Goal: Information Seeking & Learning: Learn about a topic

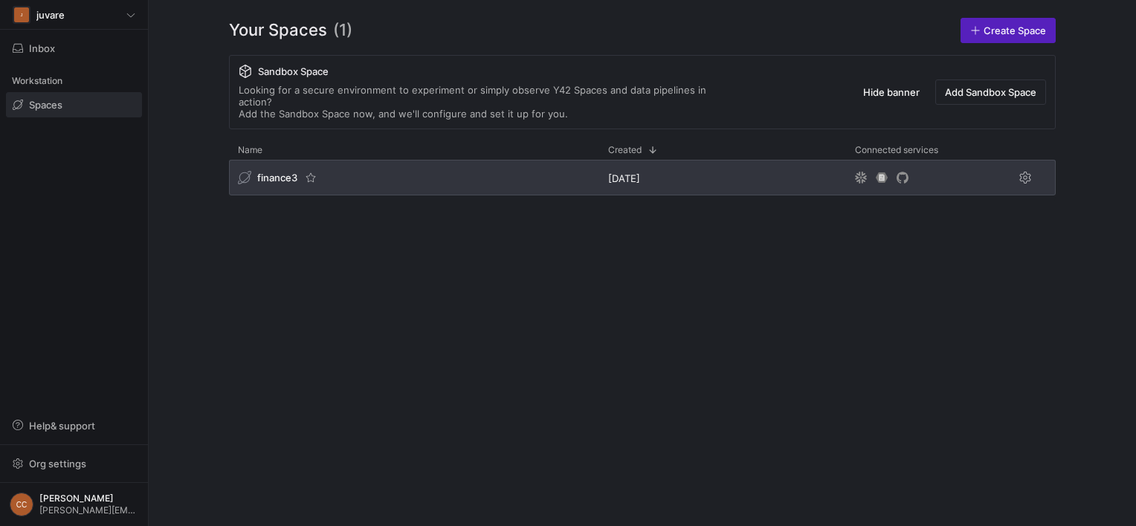
click at [266, 172] on span "finance3" at bounding box center [277, 178] width 40 height 12
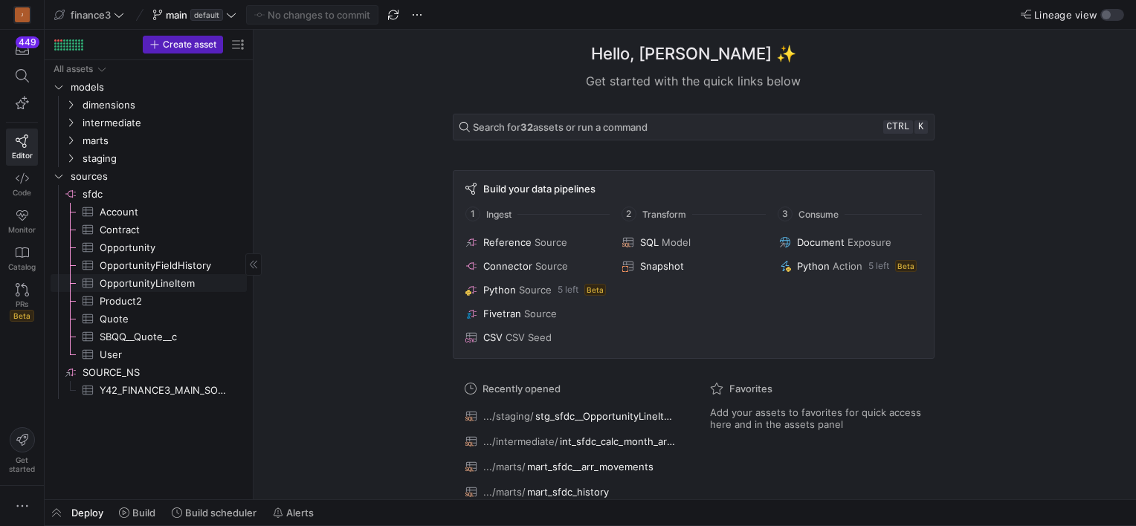
click at [166, 284] on span "OpportunityLineItem​​​​​​​​​" at bounding box center [165, 283] width 130 height 17
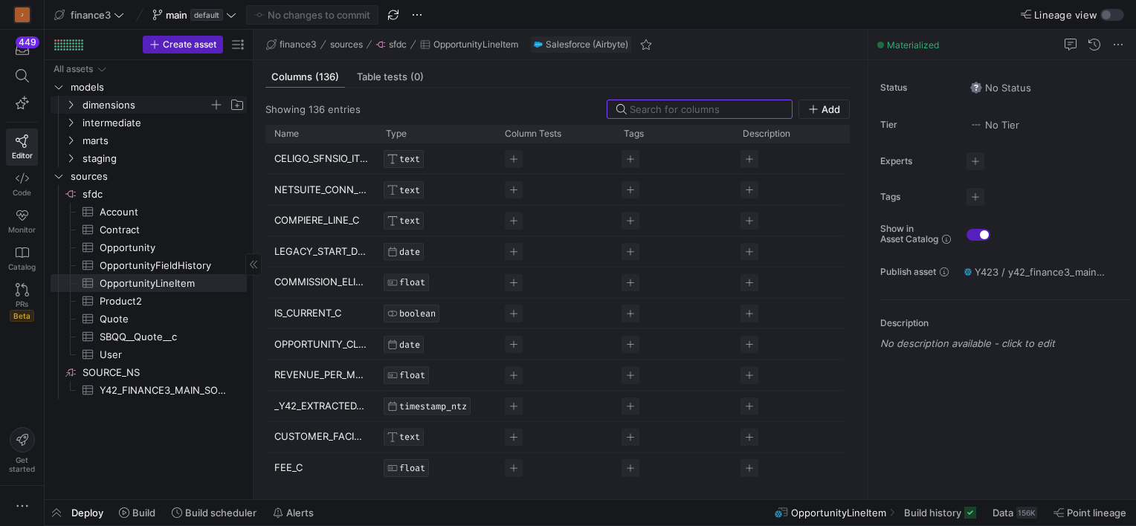
click at [71, 100] on icon "Press SPACE to select this row." at bounding box center [70, 104] width 10 height 9
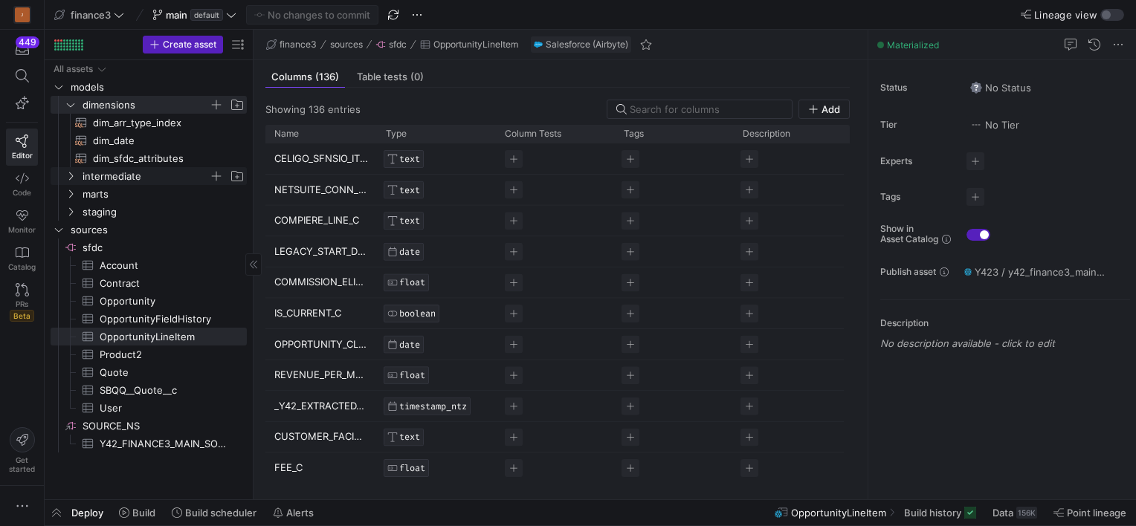
click at [68, 172] on icon "Press SPACE to select this row." at bounding box center [70, 176] width 10 height 9
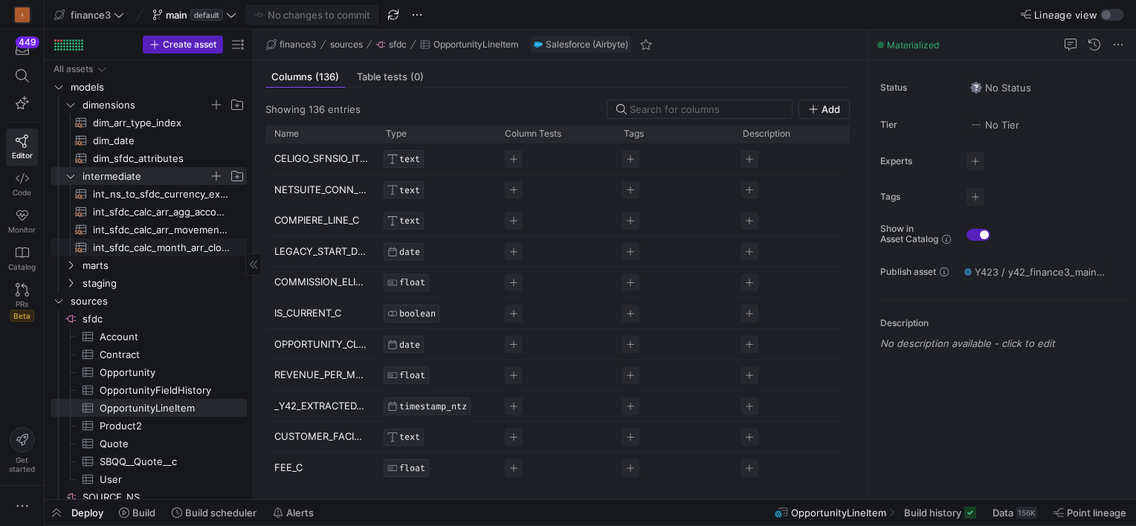
click at [157, 247] on span "int_sfdc_calc_month_arr_closed_won_arr_eligible​​​​​​​​​​" at bounding box center [161, 247] width 137 height 17
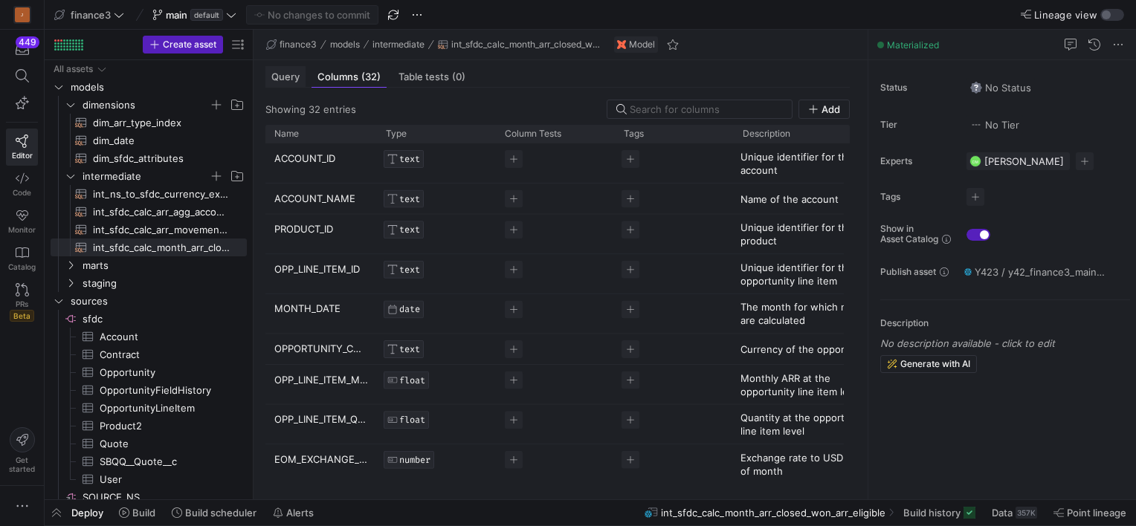
click at [291, 76] on span "Query" at bounding box center [285, 77] width 28 height 10
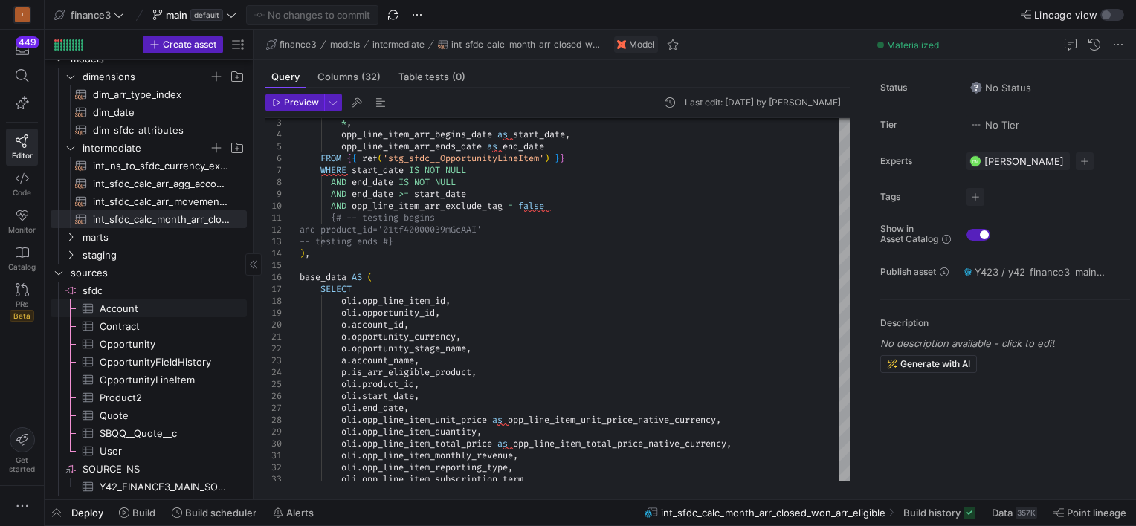
scroll to position [30, 0]
click at [141, 433] on span "SBQQ__Quote__c​​​​​​​​​" at bounding box center [165, 432] width 130 height 17
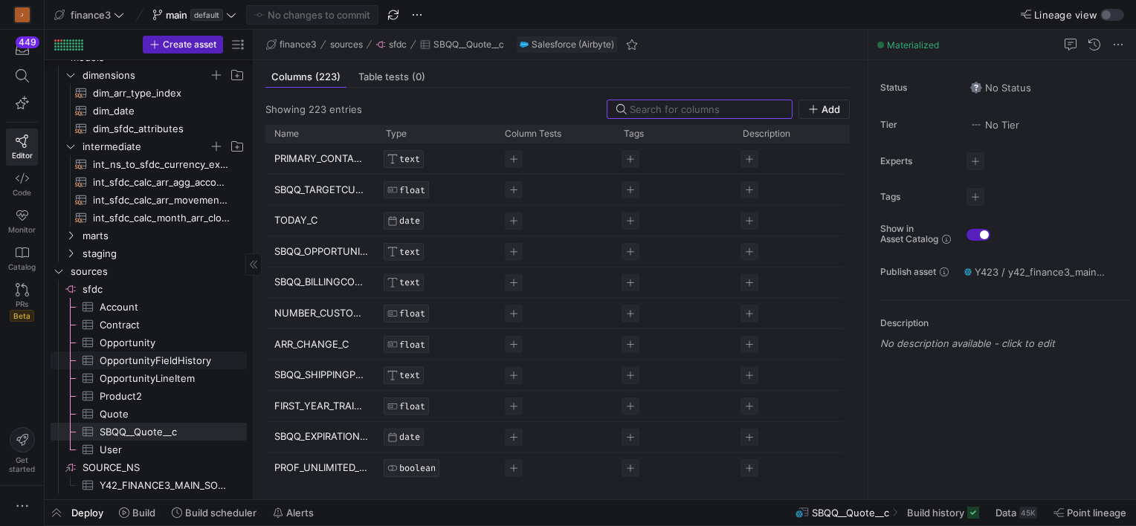
click at [140, 365] on span "OpportunityFieldHistory​​​​​​​​​" at bounding box center [165, 360] width 130 height 17
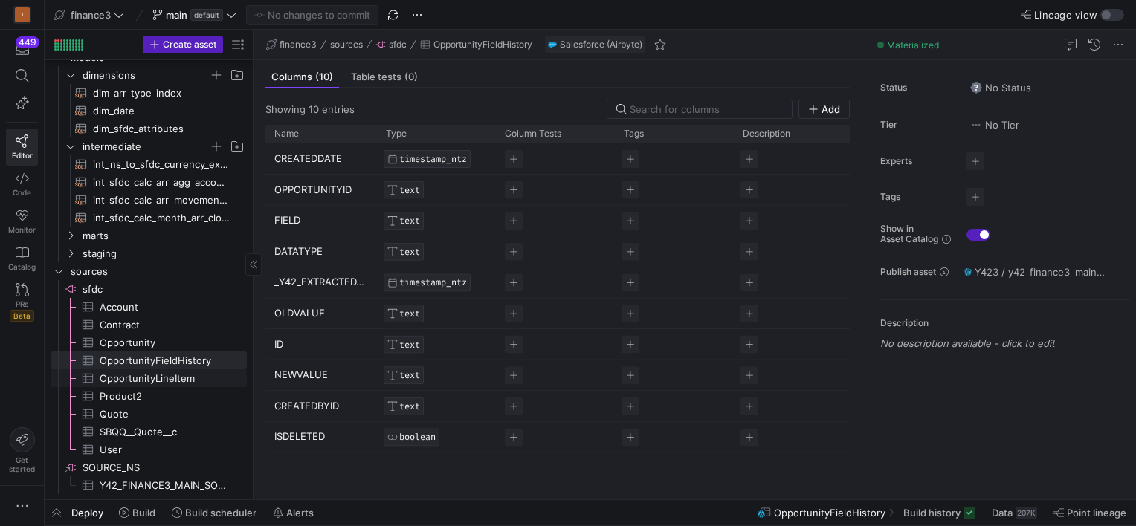
click at [149, 381] on span "OpportunityLineItem​​​​​​​​​" at bounding box center [165, 378] width 130 height 17
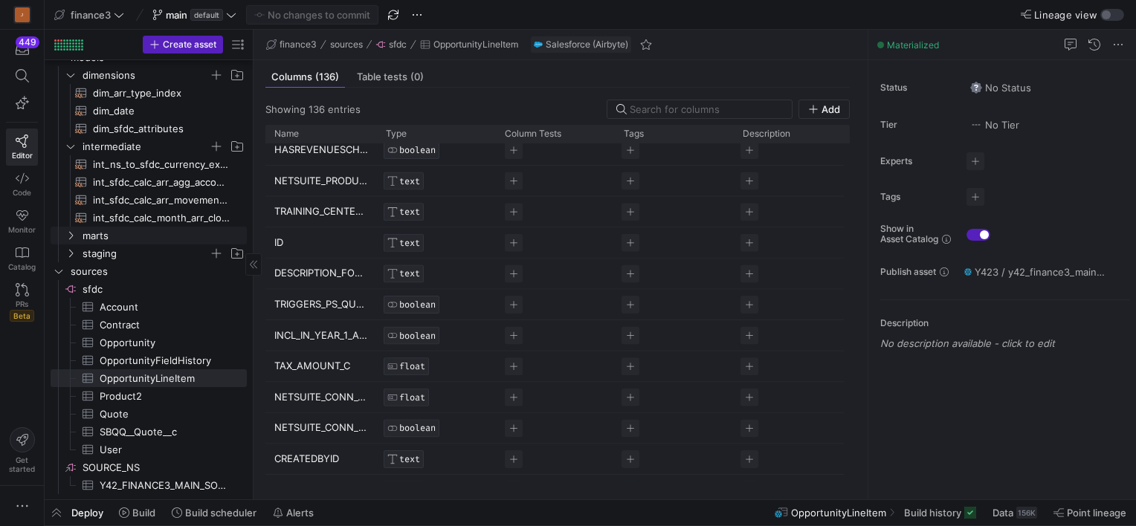
click at [97, 253] on span "staging" at bounding box center [145, 253] width 126 height 17
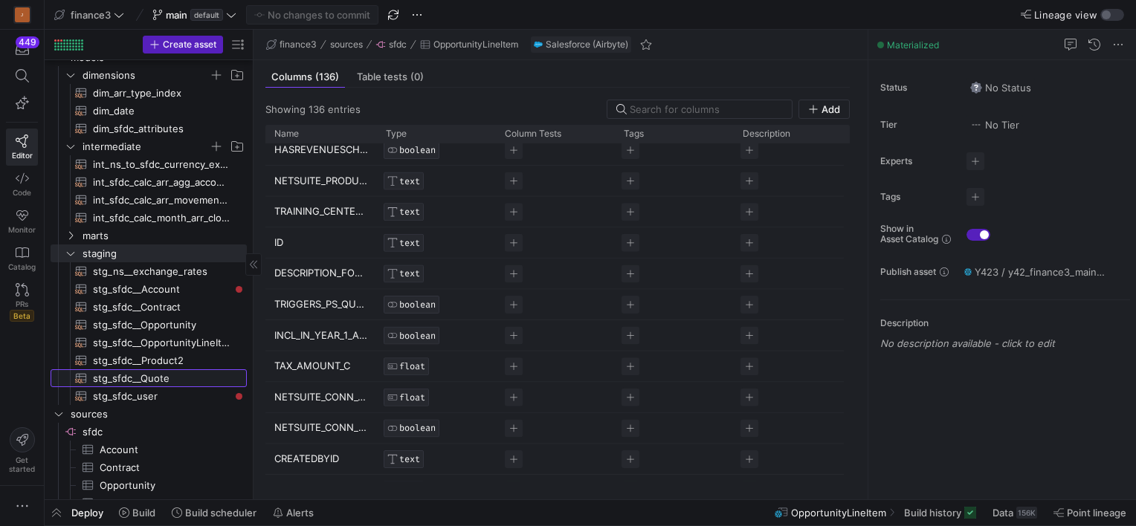
click at [158, 383] on span "stg_sfdc__Quote​​​​​​​​​​" at bounding box center [161, 378] width 137 height 17
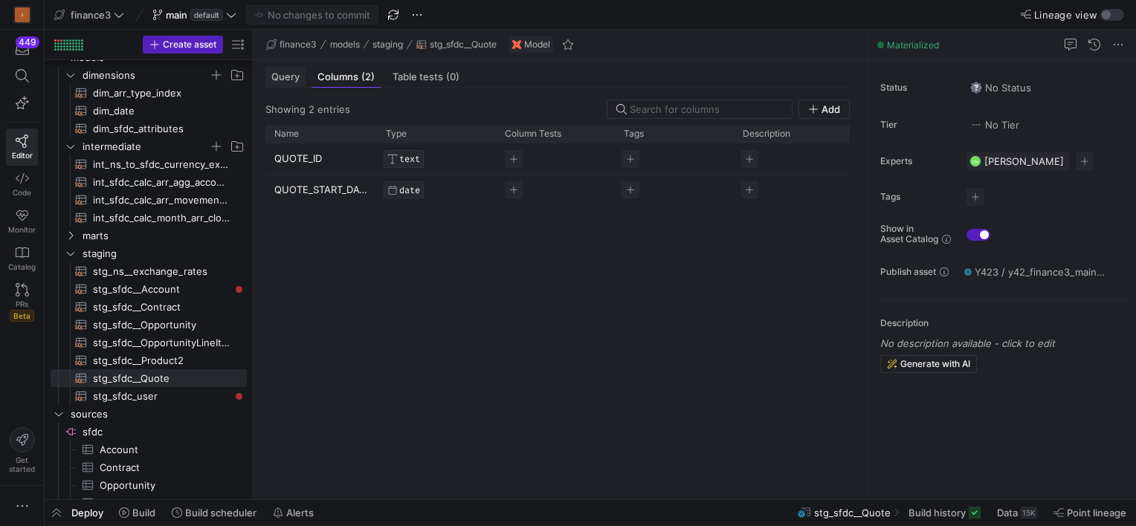
click at [283, 80] on span "Query" at bounding box center [285, 77] width 28 height 10
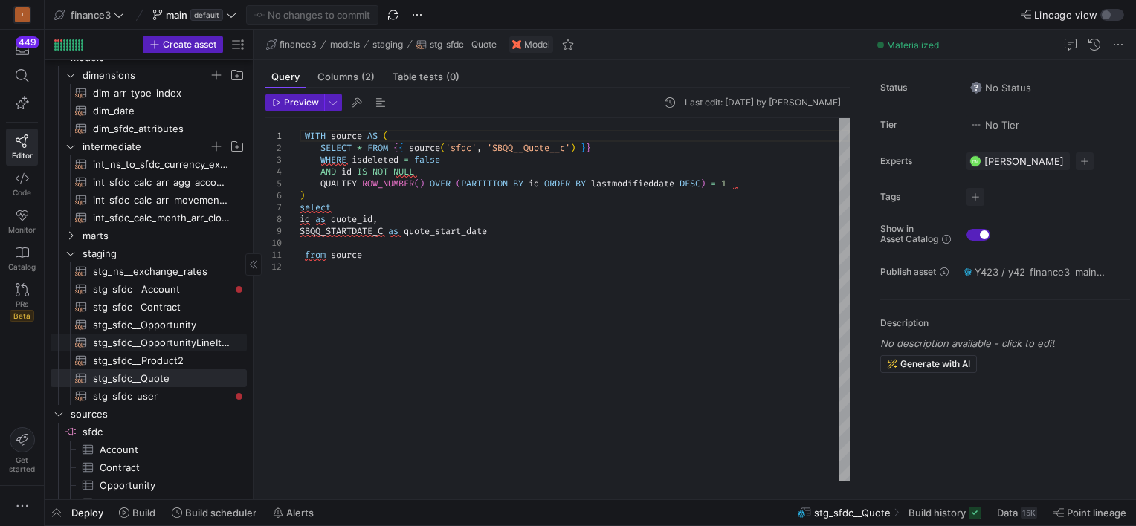
click at [159, 338] on span "stg_sfdc__OpportunityLineItem​​​​​​​​​​" at bounding box center [161, 342] width 137 height 17
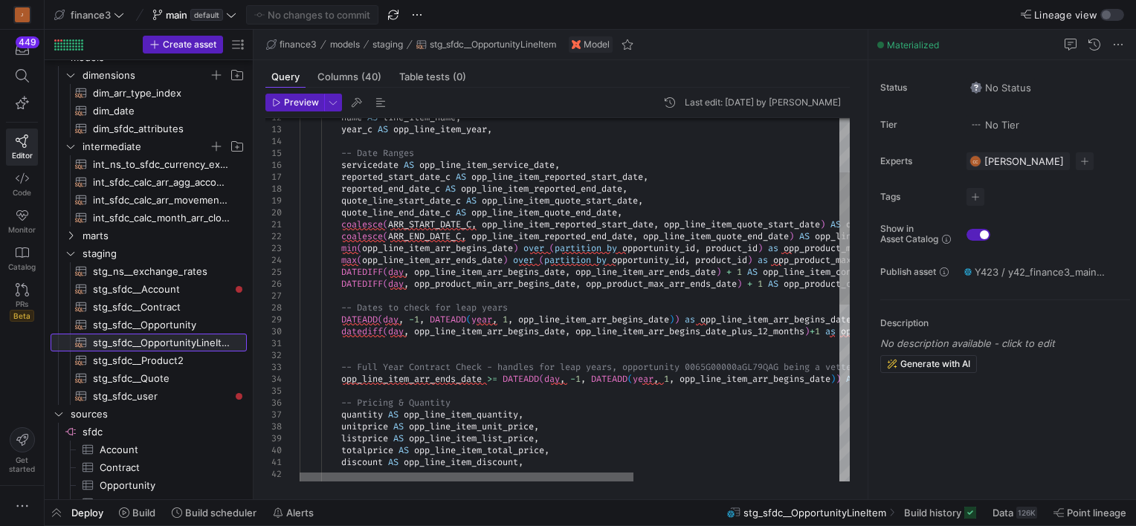
click at [477, 482] on div at bounding box center [467, 477] width 334 height 9
click at [446, 302] on div "-- ARR & Revenue totalprice AS opp_line_item_total_price , discount AS opp_line…" at bounding box center [743, 467] width 887 height 996
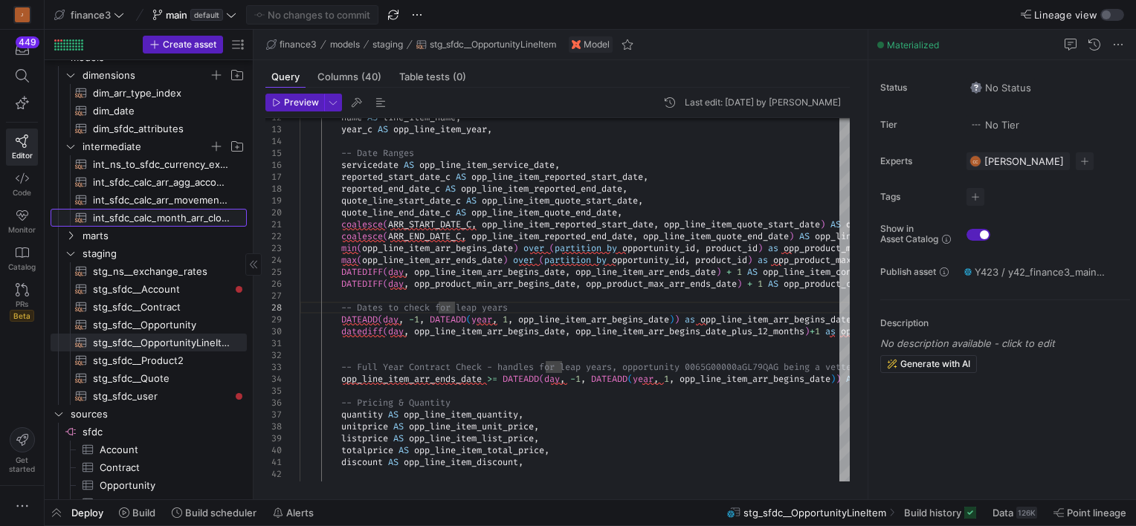
click at [164, 214] on span "int_sfdc_calc_month_arr_closed_won_arr_eligible​​​​​​​​​​" at bounding box center [161, 218] width 137 height 17
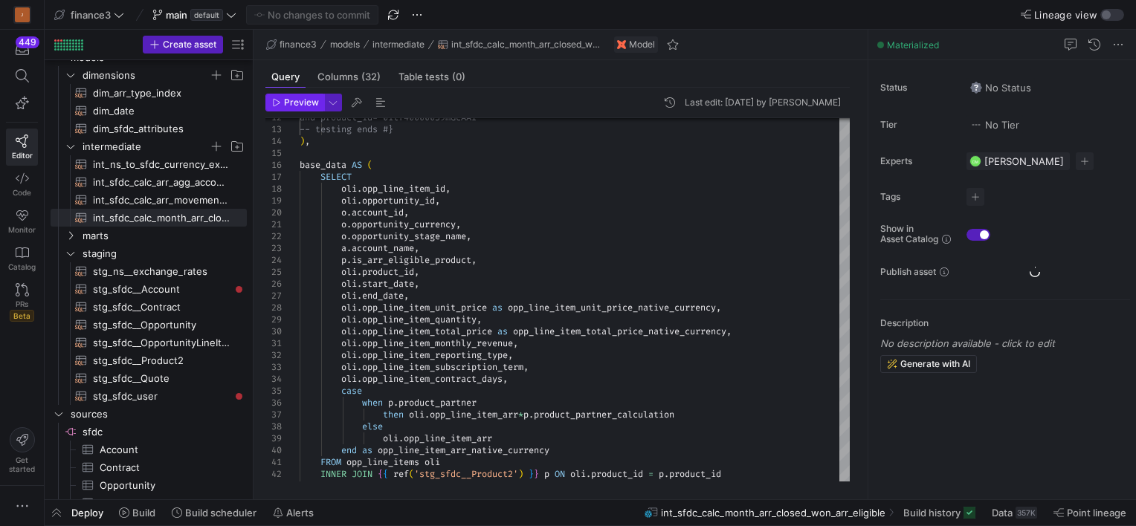
click at [288, 108] on span "button" at bounding box center [294, 102] width 57 height 16
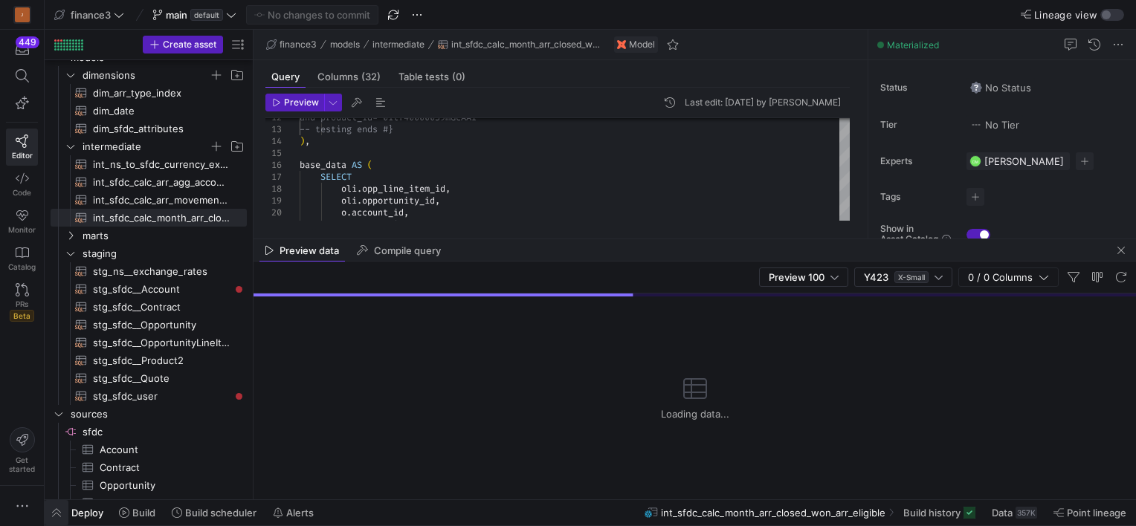
click at [57, 511] on span "button" at bounding box center [57, 512] width 24 height 25
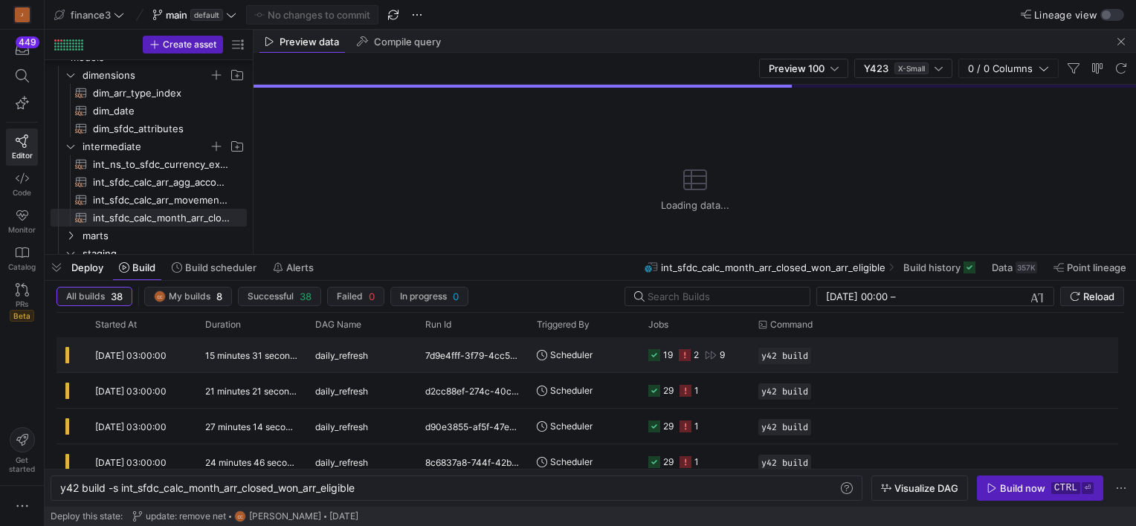
click at [155, 351] on span "[DATE] 03:00:00" at bounding box center [130, 355] width 71 height 11
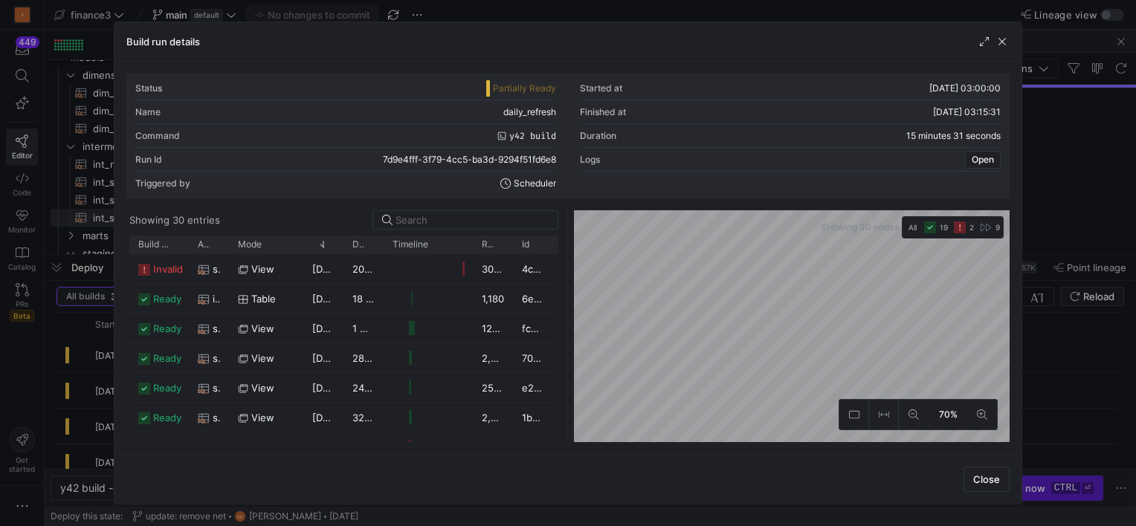
click at [768, 476] on div "Build run details Status Partially Ready Started at [DATE] 03:00:00 Name daily_…" at bounding box center [568, 263] width 908 height 483
click at [740, 456] on div "Build run details Status Partially Ready Started at [DATE] 03:00:00 Name daily_…" at bounding box center [568, 263] width 908 height 483
click at [999, 42] on span "button" at bounding box center [1001, 41] width 15 height 15
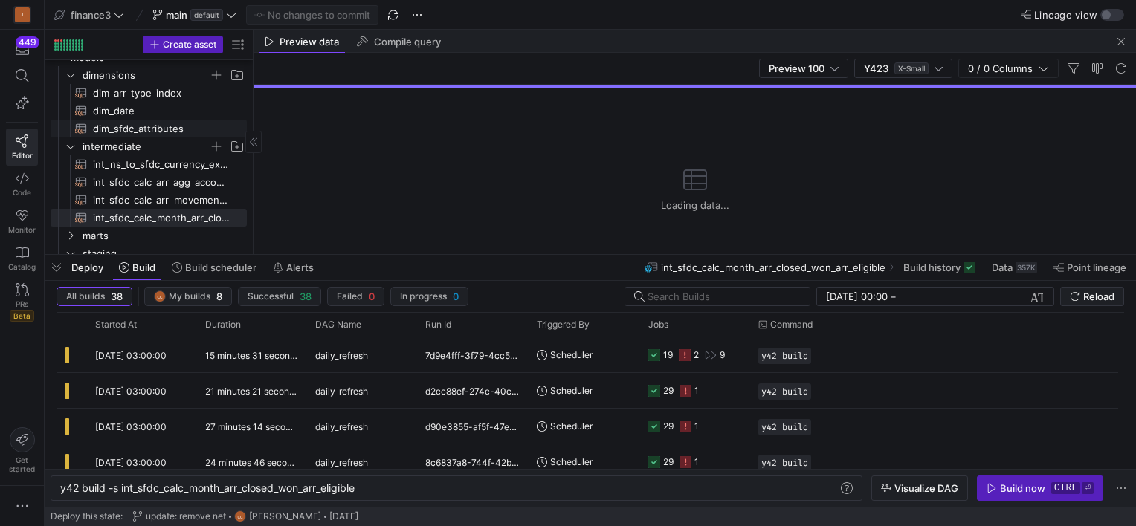
click at [138, 129] on span "dim_sfdc_attributes​​​​​​​​​​" at bounding box center [161, 128] width 137 height 17
type textarea "WITH opportunity_details AS ( SELECT o.opportunity_id, o.opportunity_name, o.op…"
type textarea "y42 build -s dim_sfdc_attributes"
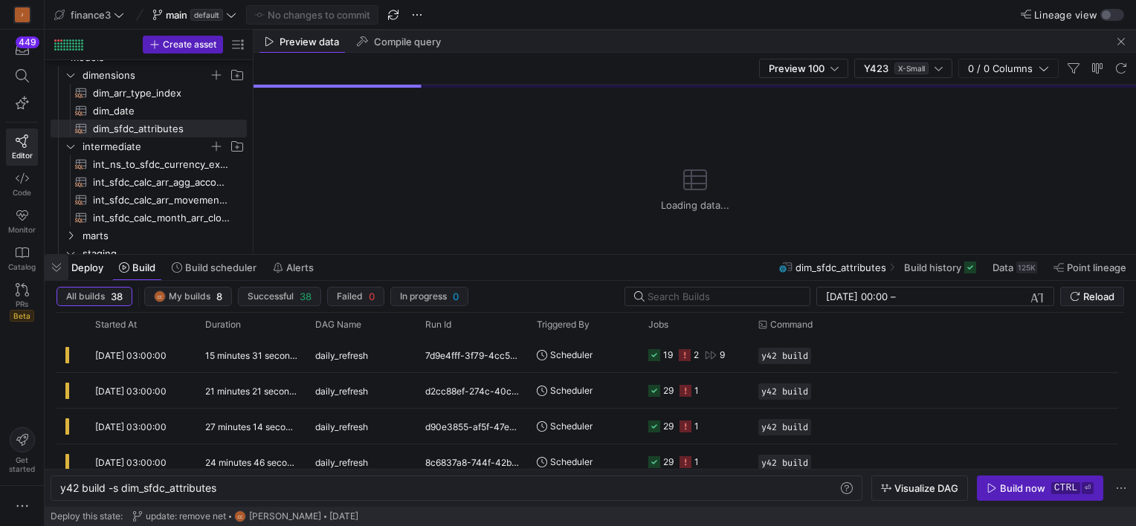
click at [60, 265] on span "button" at bounding box center [57, 267] width 24 height 25
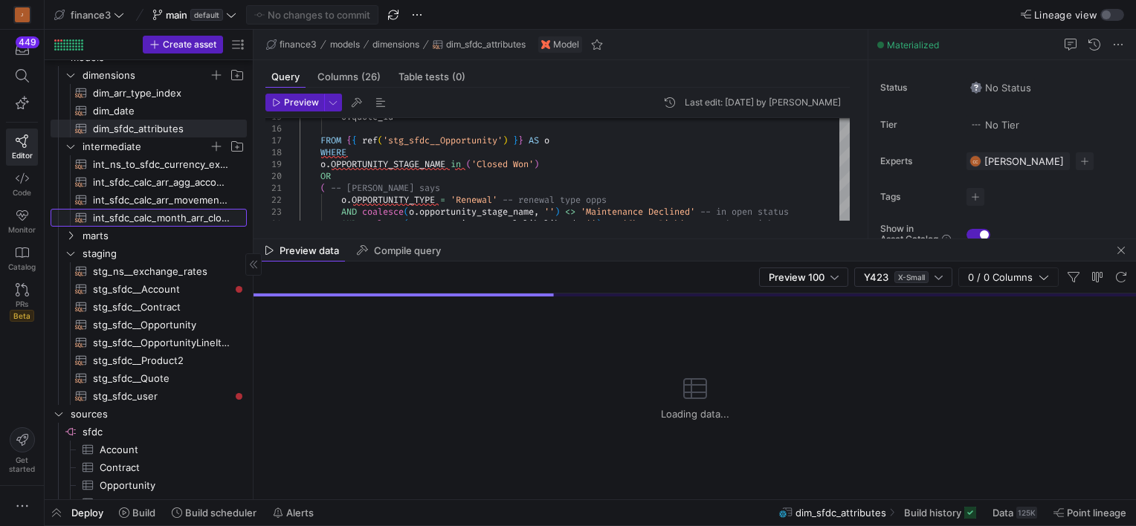
click at [155, 210] on span "int_sfdc_calc_month_arr_closed_won_arr_eligible​​​​​​​​​​" at bounding box center [161, 218] width 137 height 17
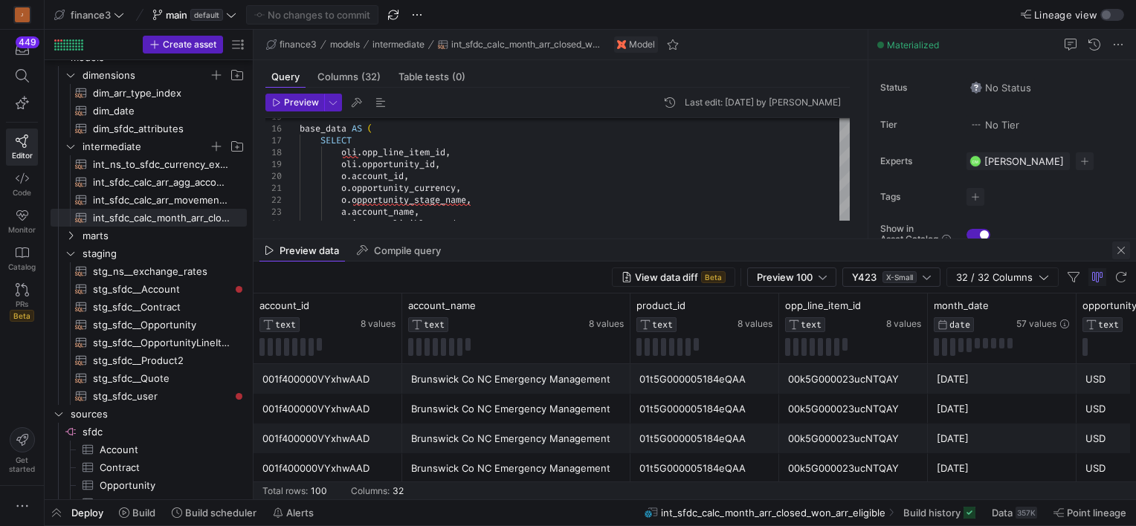
click at [1120, 252] on span "button" at bounding box center [1121, 251] width 18 height 18
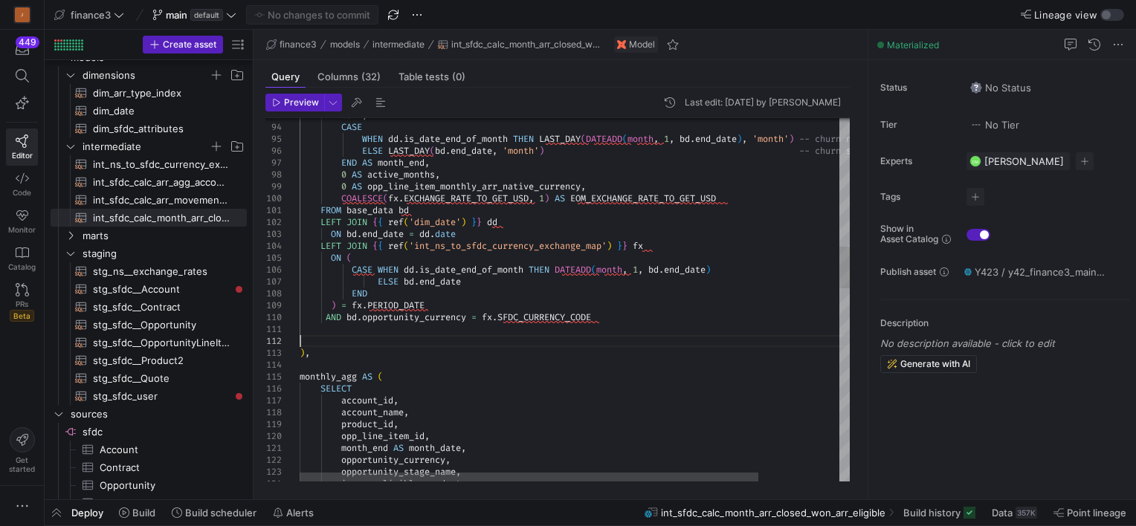
type textarea "month_end AS month_date, opportunity_currency, opportunity_stage_name, is_arr_e…"
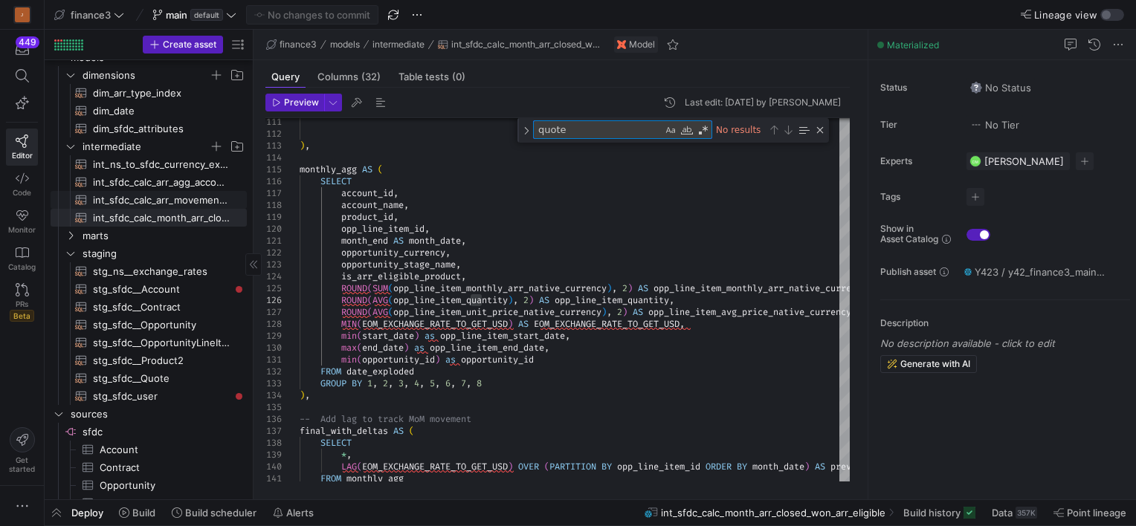
type textarea "quote"
click at [113, 201] on span "int_sfdc_calc_arr_movement_class​​​​​​​​​​" at bounding box center [161, 200] width 137 height 17
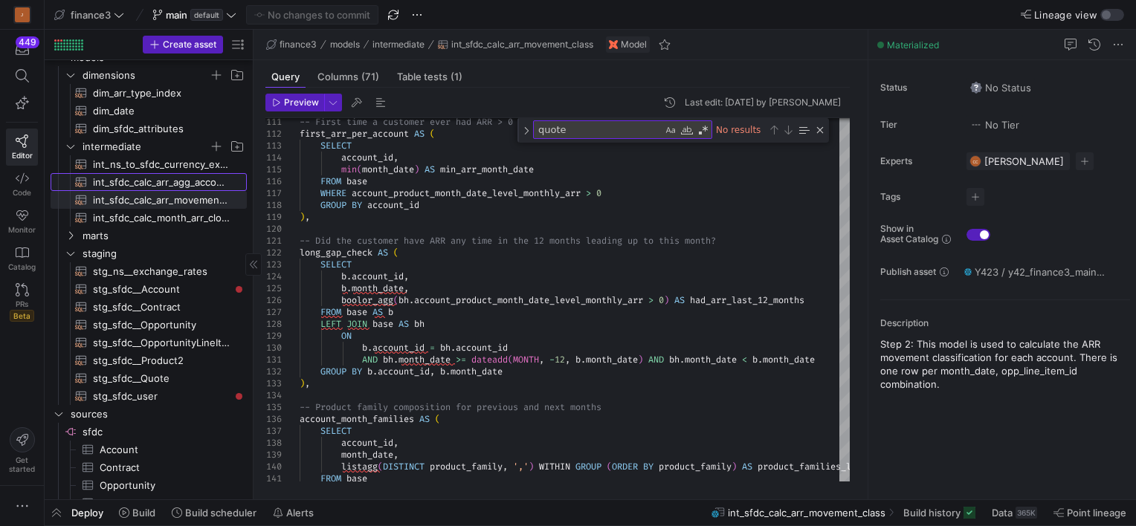
click at [129, 175] on span "int_sfdc_calc_arr_agg_account​​​​​​​​​​" at bounding box center [161, 182] width 137 height 17
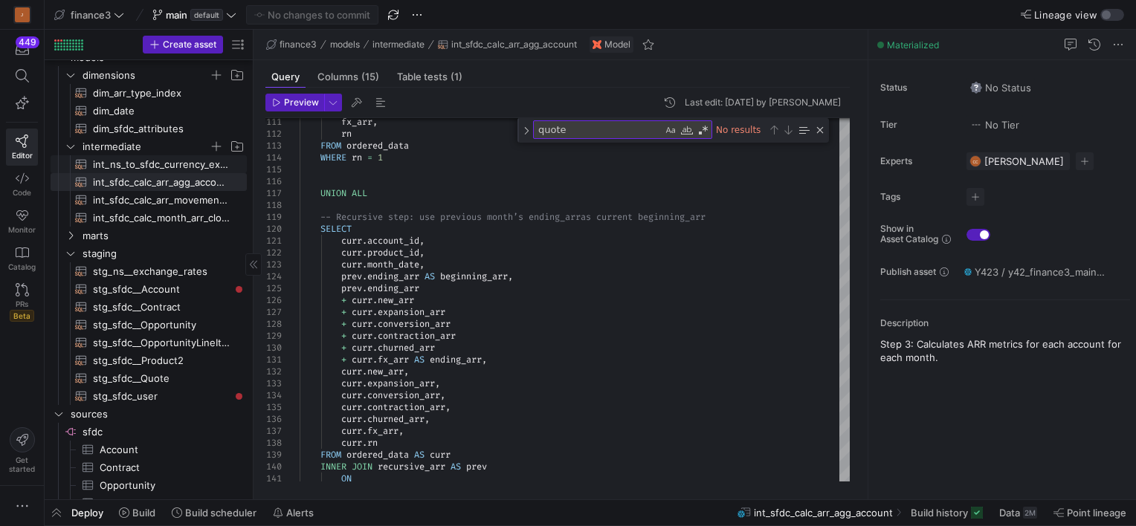
click at [128, 158] on span "int_ns_to_sfdc_currency_exchange_map​​​​​​​​​​" at bounding box center [161, 164] width 137 height 17
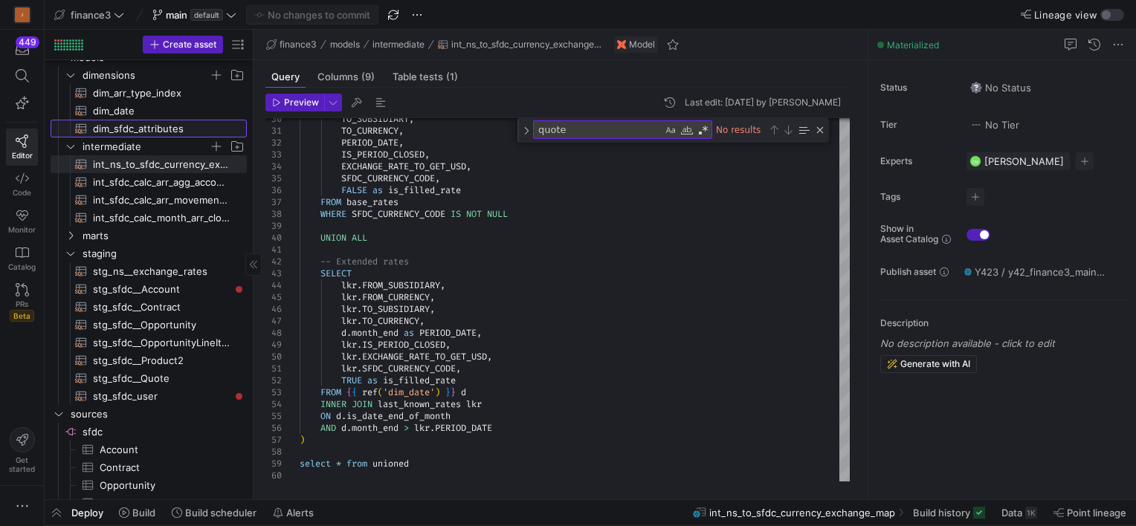
click at [128, 123] on span "dim_sfdc_attributes​​​​​​​​​​" at bounding box center [161, 128] width 137 height 17
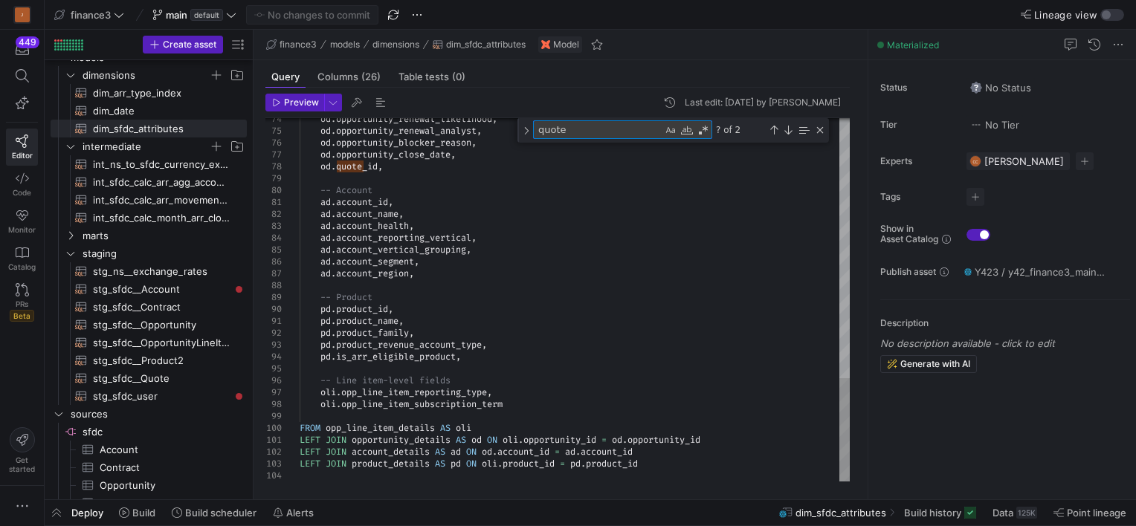
click at [612, 126] on textarea "quote" at bounding box center [598, 129] width 129 height 17
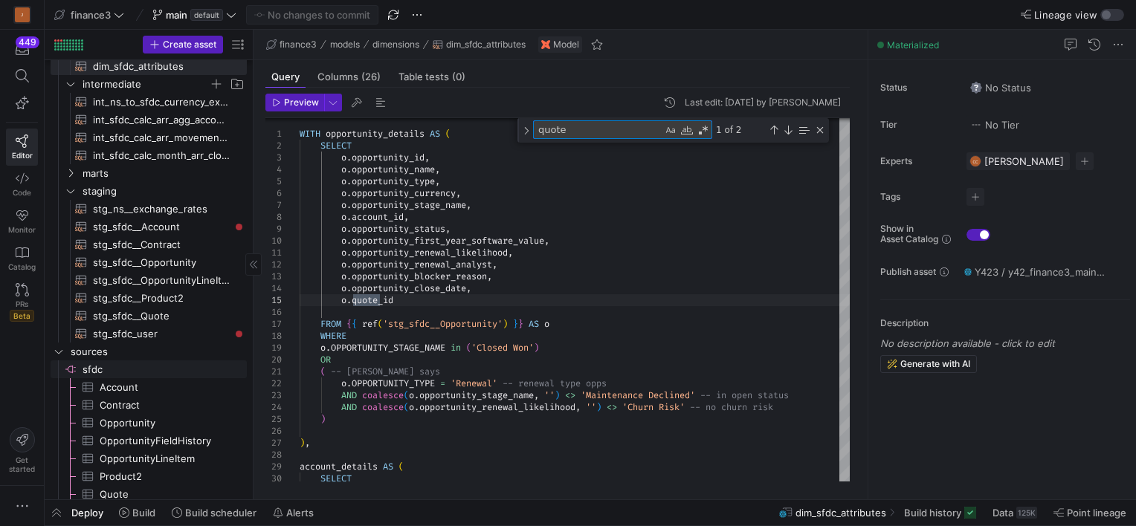
scroll to position [104, 0]
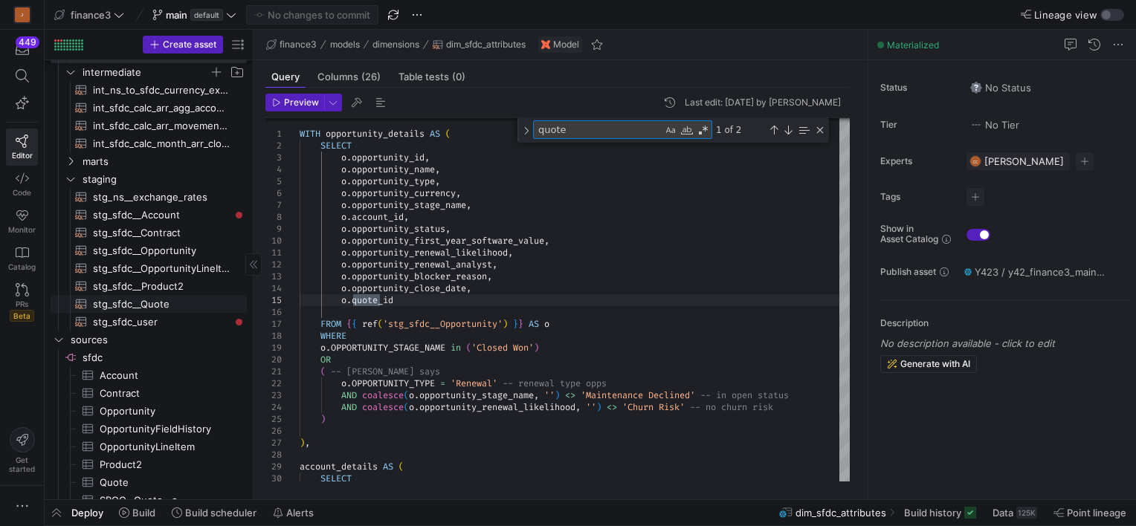
click at [149, 305] on span "stg_sfdc__Quote​​​​​​​​​​" at bounding box center [161, 304] width 137 height 17
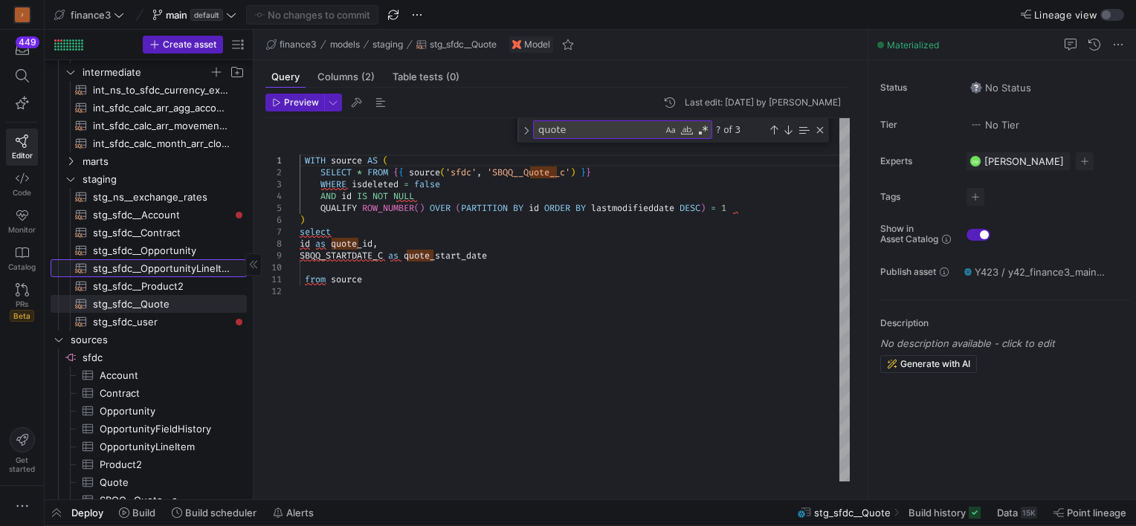
click at [132, 264] on span "stg_sfdc__OpportunityLineItem​​​​​​​​​​" at bounding box center [161, 268] width 137 height 17
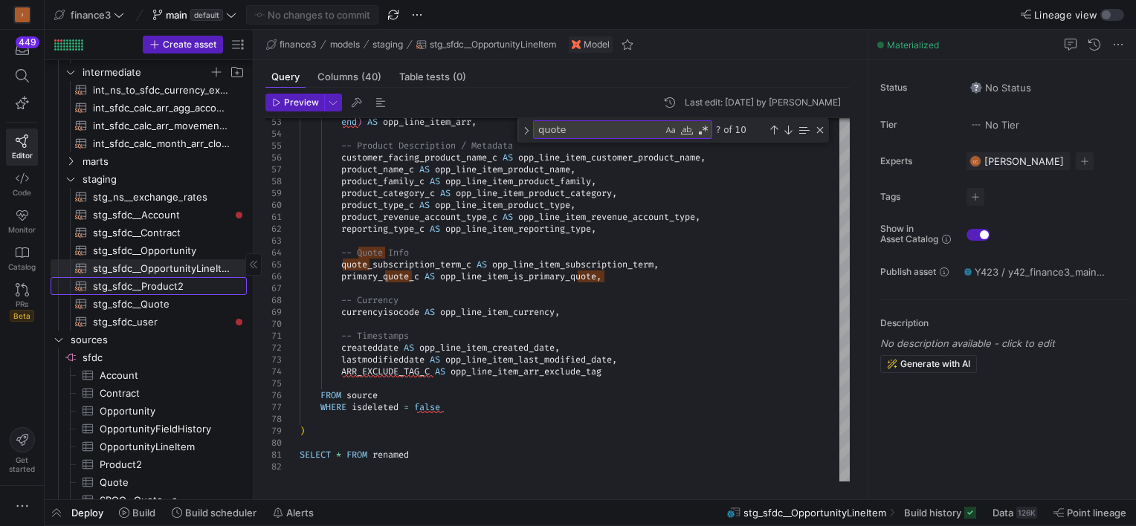
click at [137, 282] on span "stg_sfdc__Product2​​​​​​​​​​" at bounding box center [161, 286] width 137 height 17
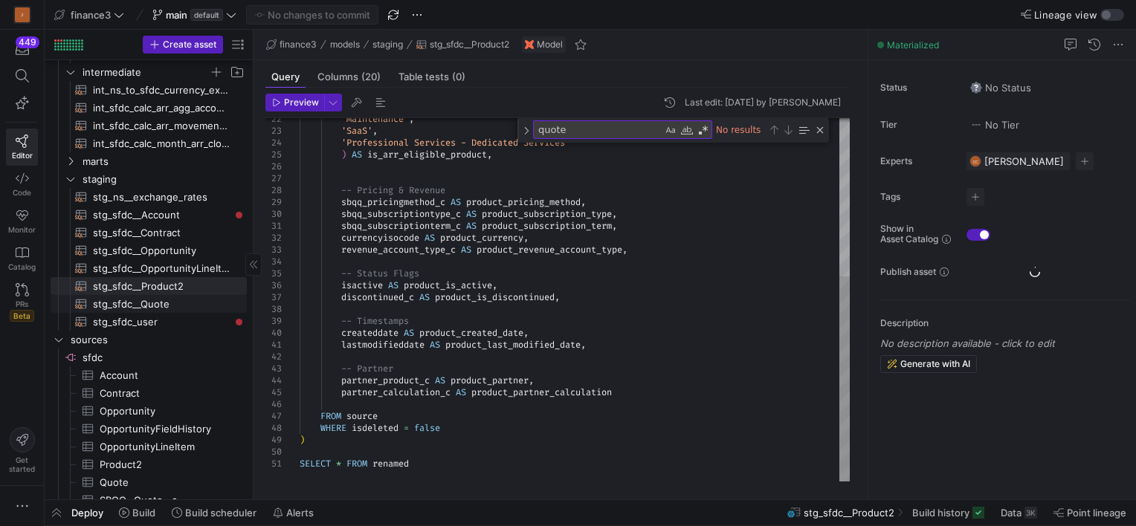
click at [146, 309] on span "stg_sfdc__Quote​​​​​​​​​​" at bounding box center [161, 304] width 137 height 17
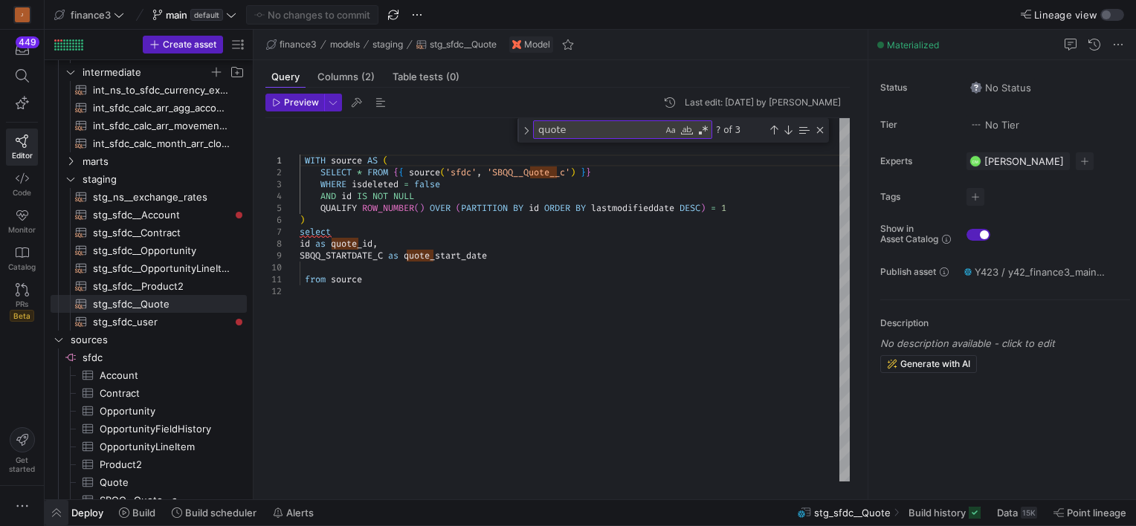
click at [54, 514] on span "button" at bounding box center [57, 512] width 24 height 25
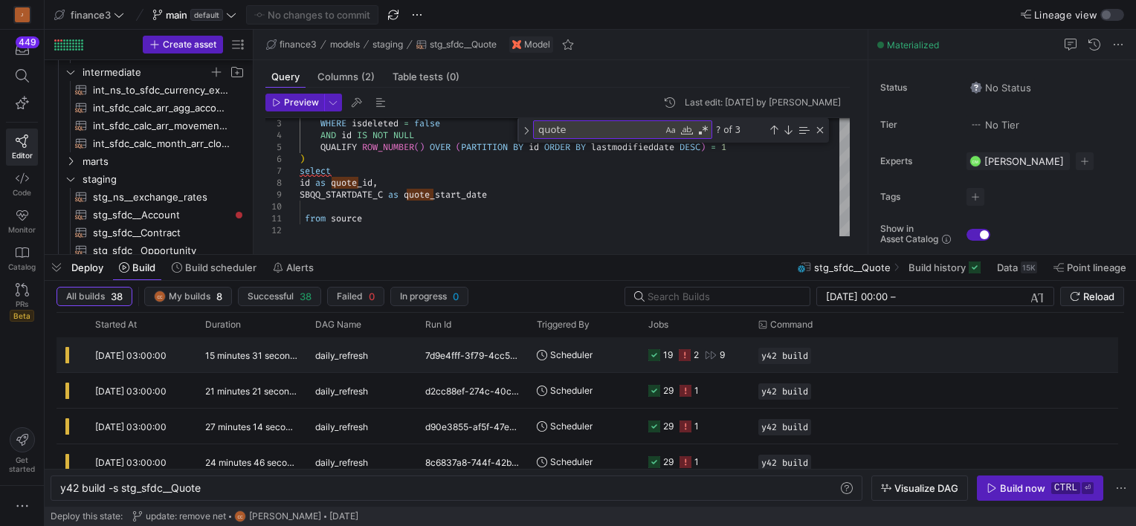
click at [526, 365] on div "7d9e4fff-3f79-4cc5-ba3d-9294f51fd6e8" at bounding box center [471, 354] width 111 height 35
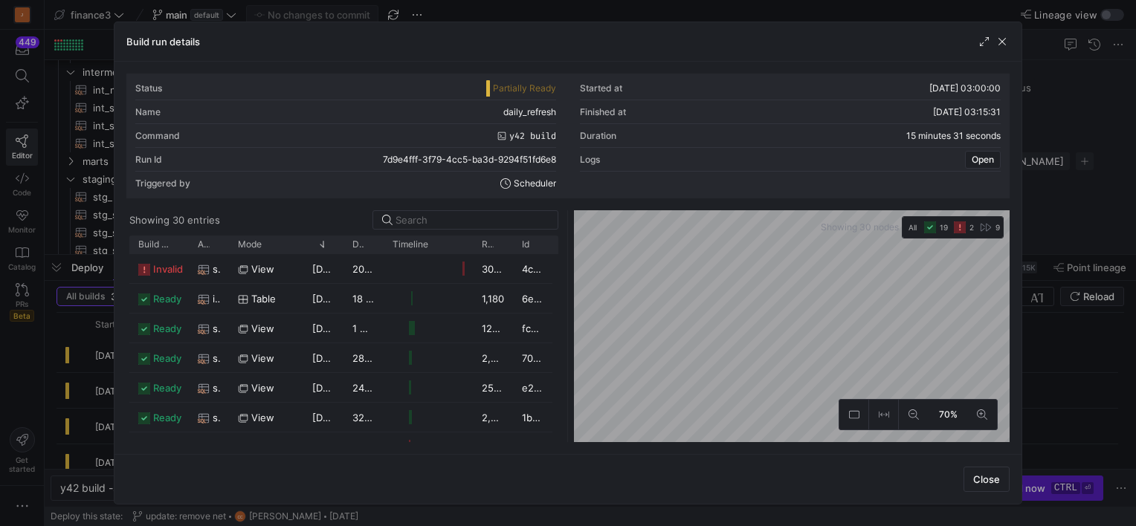
click at [751, 190] on div "Status Partially Ready Started at [DATE] 03:00:00 Name daily_refresh Finished a…" at bounding box center [567, 258] width 883 height 369
click at [854, 187] on div "Status Partially Ready Started at [DATE] 03:00:00 Name daily_refresh Finished a…" at bounding box center [567, 258] width 883 height 369
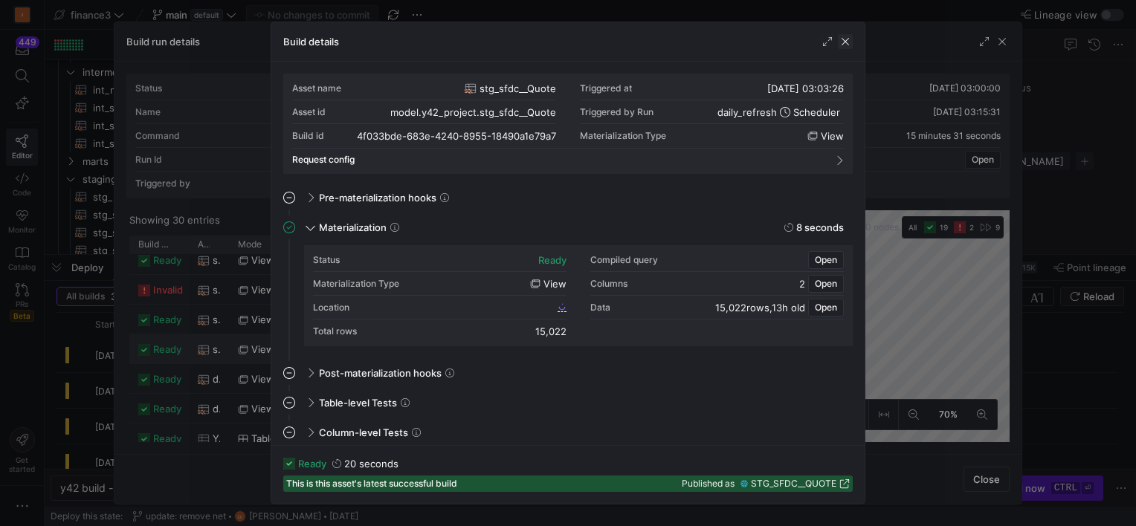
click at [841, 38] on span "button" at bounding box center [845, 41] width 15 height 15
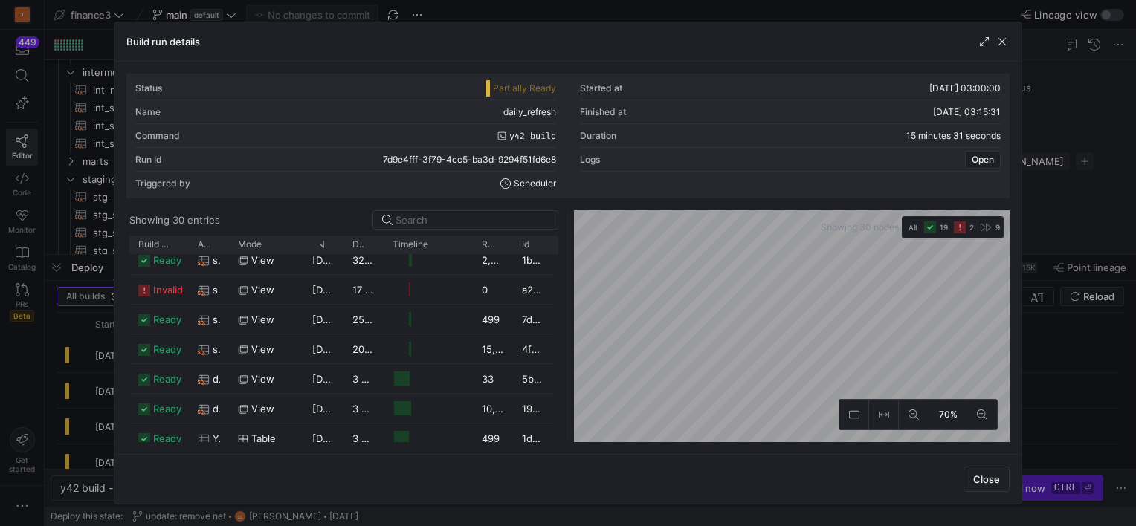
click at [739, 444] on div "Status Partially Ready Started at [DATE] 03:00:00 Name daily_refresh Finished a…" at bounding box center [567, 258] width 907 height 392
click at [749, 444] on div "Status Partially Ready Started at [DATE] 03:00:00 Name daily_refresh Finished a…" at bounding box center [567, 258] width 907 height 392
click at [745, 443] on div "Status Partially Ready Started at [DATE] 03:00:00 Name daily_refresh Finished a…" at bounding box center [567, 258] width 907 height 392
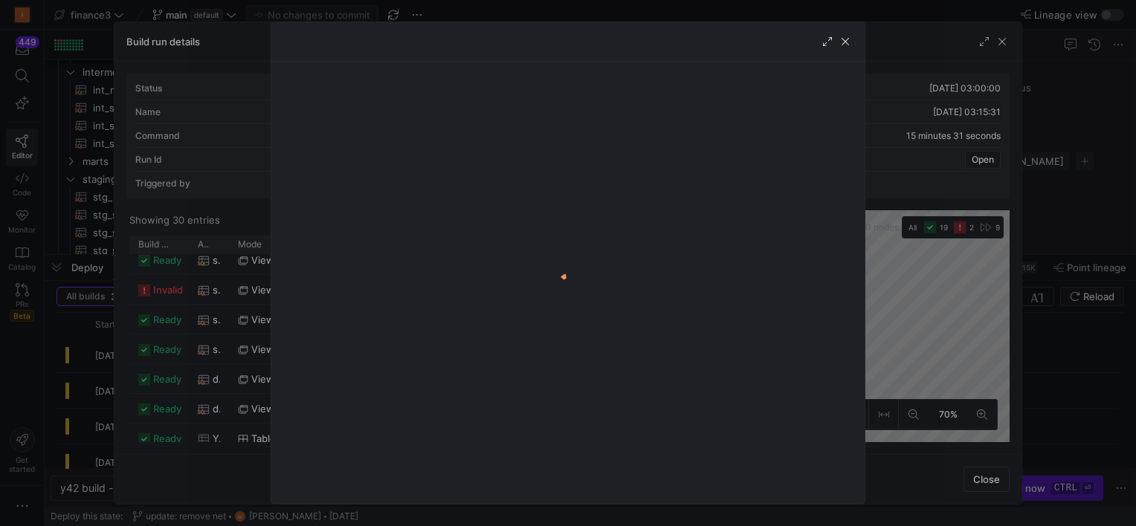
scroll to position [0, 0]
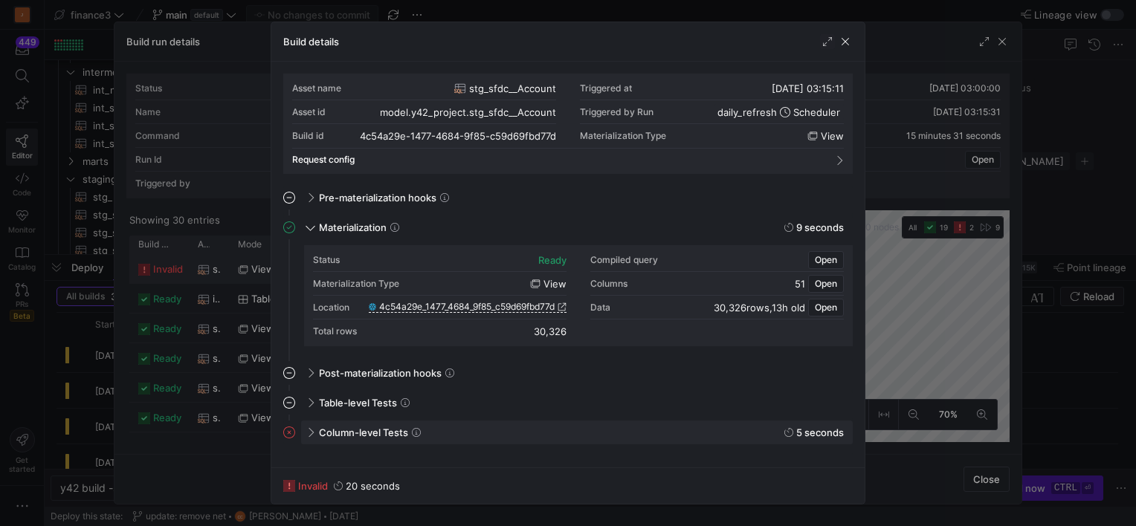
click at [412, 433] on icon at bounding box center [416, 432] width 9 height 9
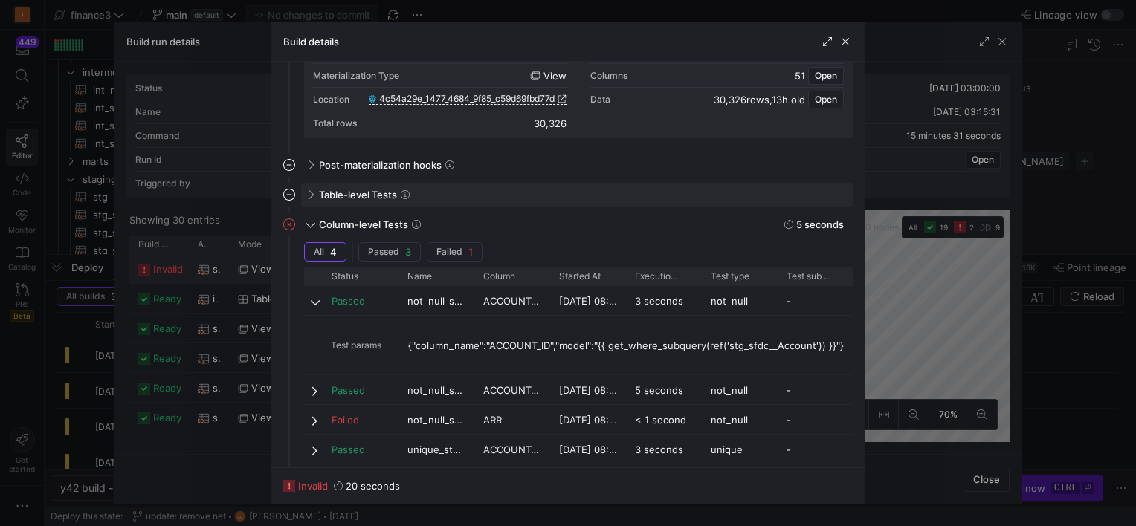
scroll to position [218, 0]
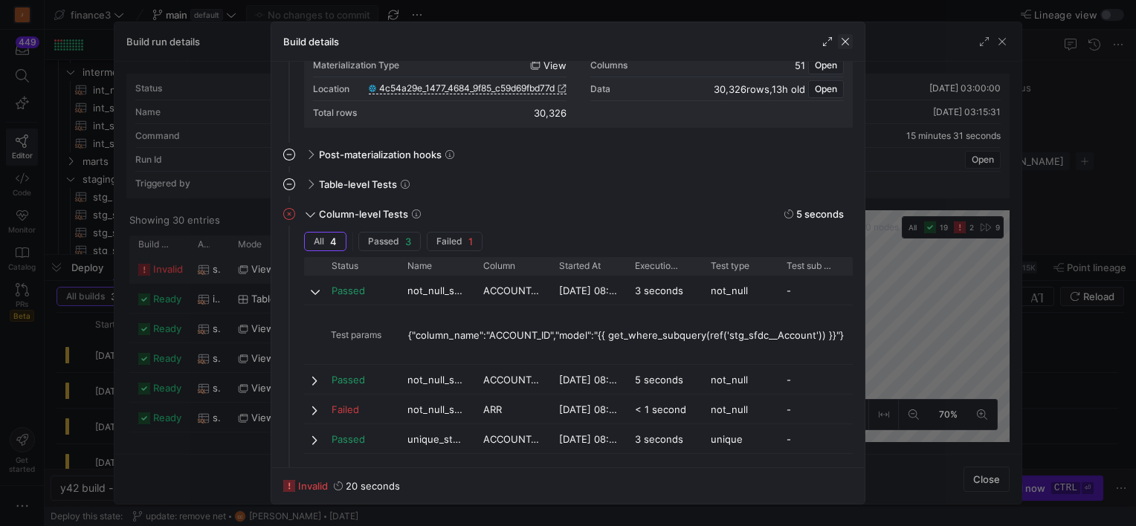
click at [841, 40] on span "button" at bounding box center [845, 41] width 15 height 15
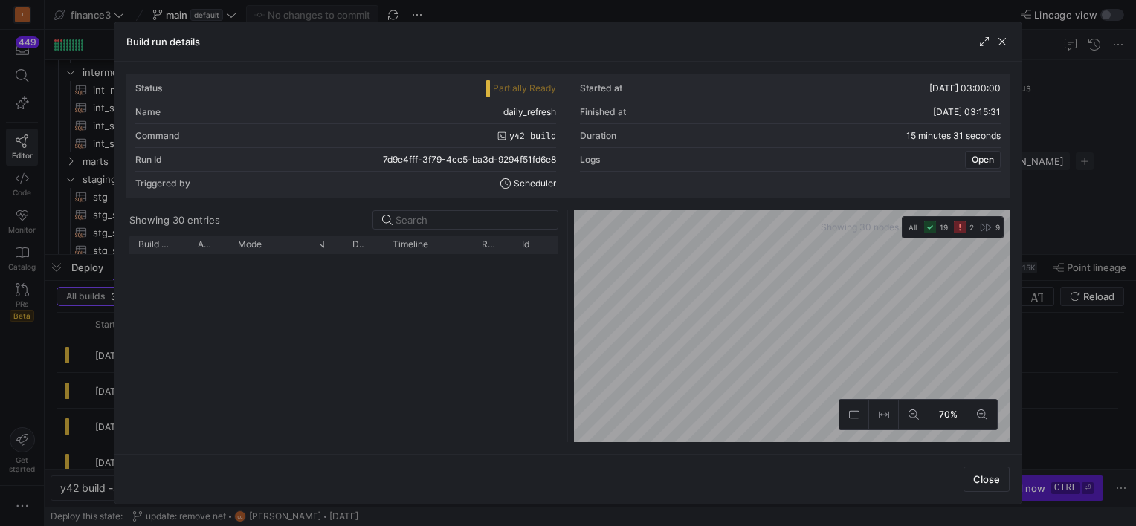
scroll to position [544, 0]
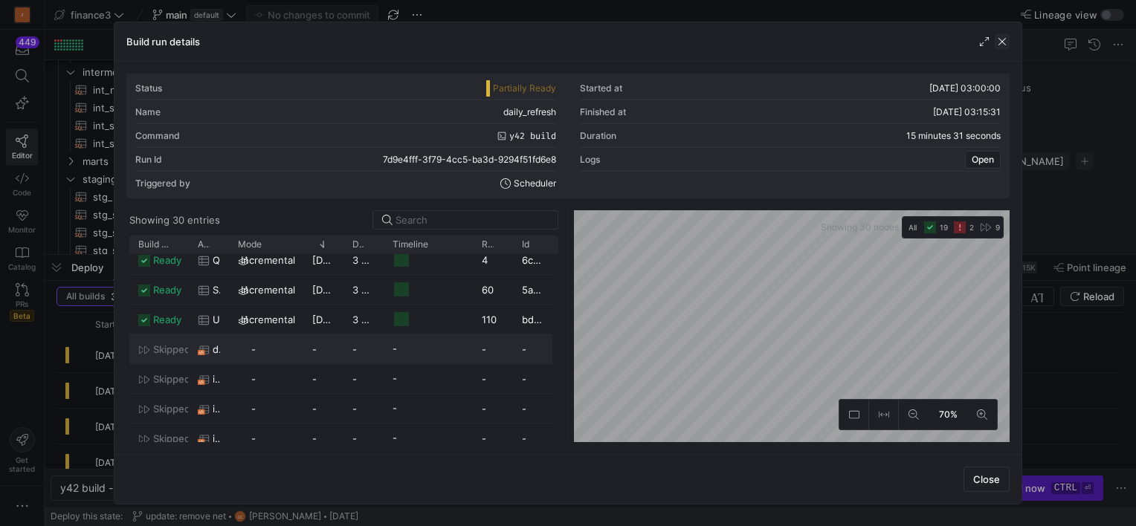
click at [999, 40] on span "button" at bounding box center [1001, 41] width 15 height 15
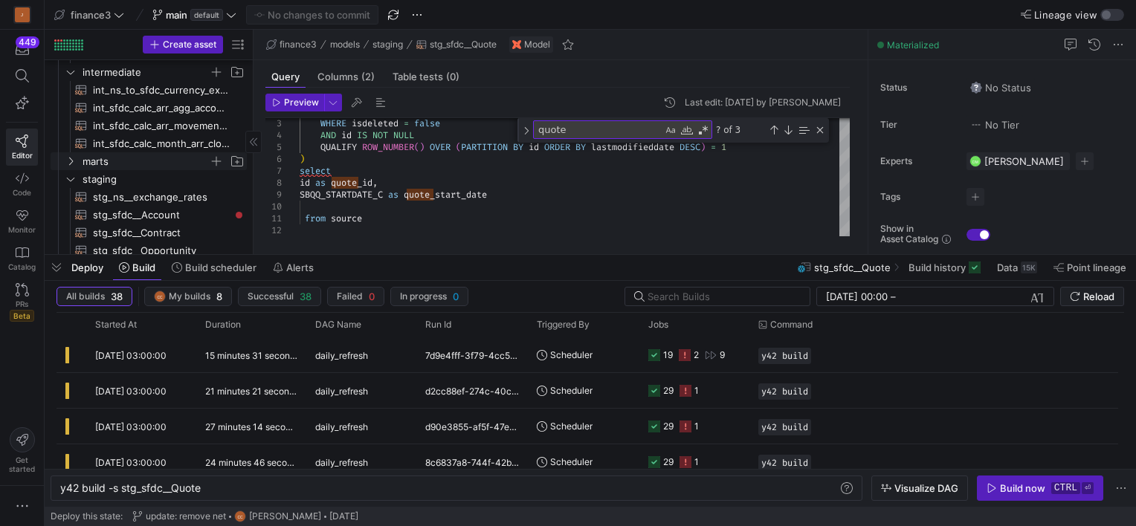
click at [73, 164] on icon "Press SPACE to select this row." at bounding box center [70, 161] width 10 height 9
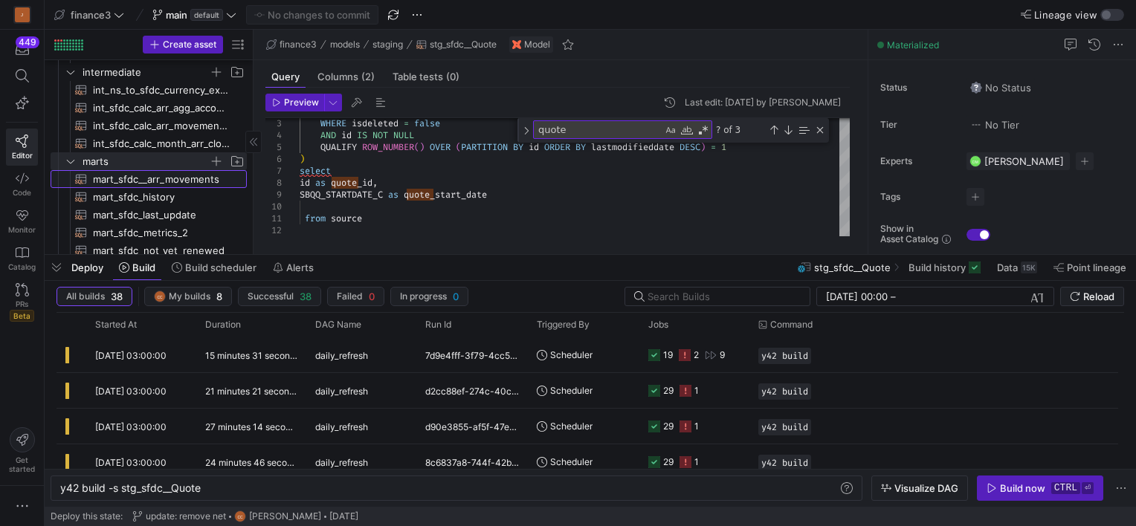
click at [132, 178] on span "mart_sfdc__arr_movements​​​​​​​​​​" at bounding box center [161, 179] width 137 height 17
type textarea "WITH movements AS ( SELECT account_id, product_id, month_date, arr_change_mom, …"
type textarea "y42 build -s mart_sfdc__arr_movements"
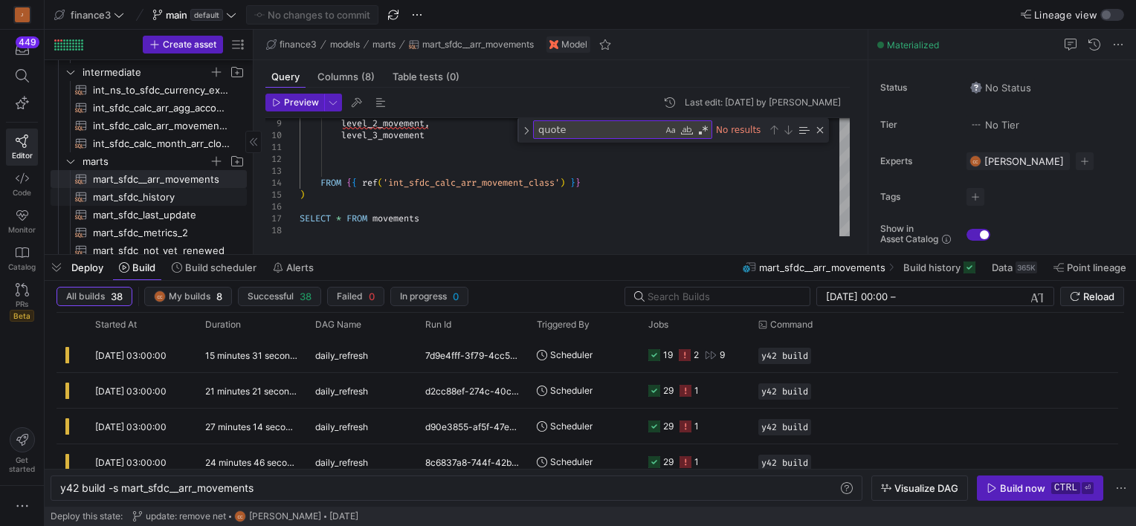
click at [135, 193] on span "mart_sfdc_history​​​​​​​​​​" at bounding box center [161, 197] width 137 height 17
type textarea "WITH attributes AS ( -- Your base model of opportunity line item attributes SEL…"
type textarea "y42 build -s mart_sfdc_history"
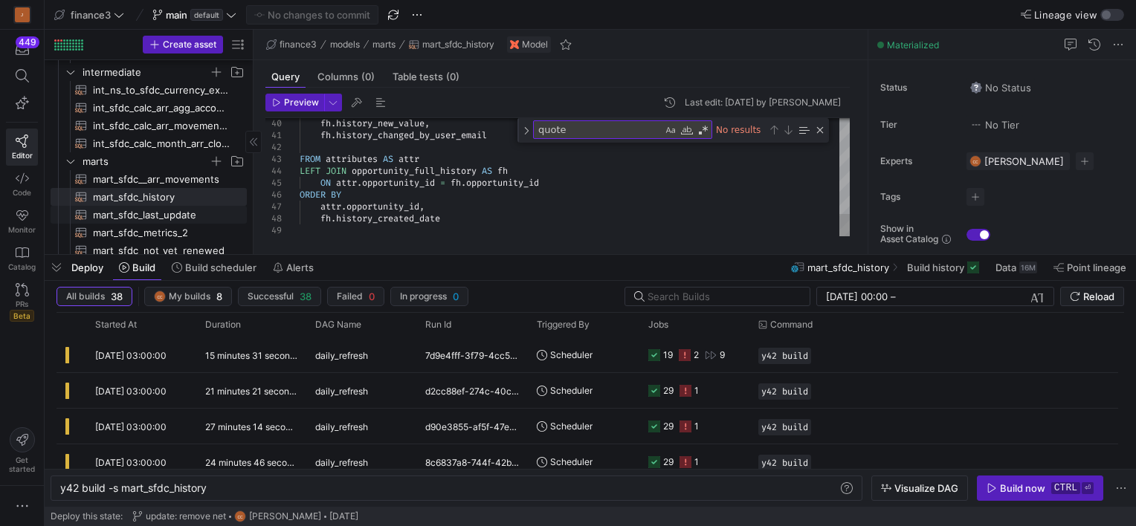
click at [137, 217] on span "mart_sfdc_last_update​​​​​​​​​​" at bounding box center [161, 215] width 137 height 17
type textarea "WITH max_dates AS ( SELECT 'Account' AS object, MAX(account_last_modified_date)…"
type textarea "y42 build -s mart_sfdc_last_update"
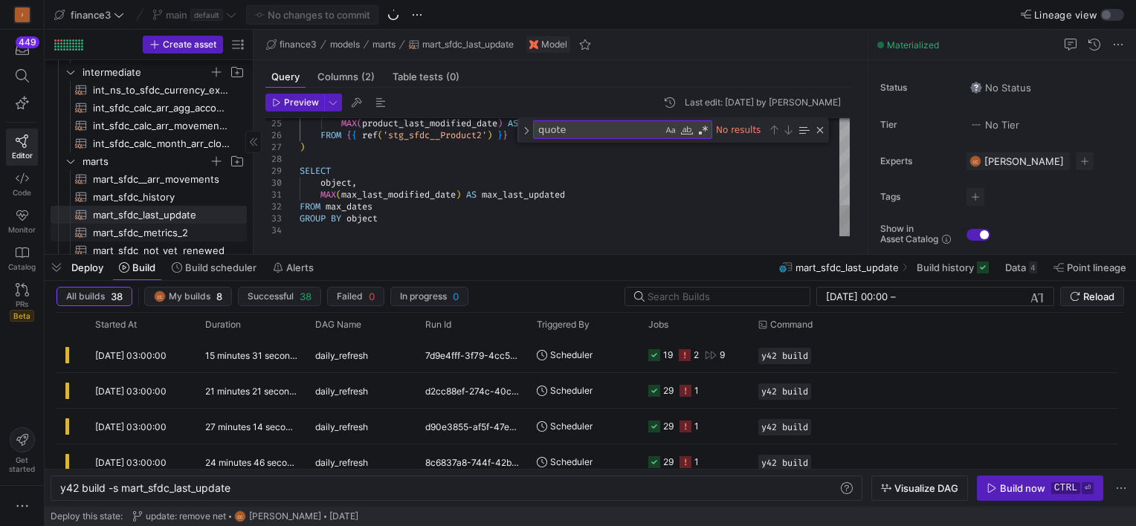
click at [138, 237] on span "mart_sfdc_metrics_2​​​​​​​​​​" at bounding box center [161, 232] width 137 height 17
type textarea "WITH base AS ( SELECT * FROM {{ ref('int_sfdc_calc_arr_agg_account') }} ) ,METR…"
type textarea "y42 build -s mart_sfdc_metrics_2"
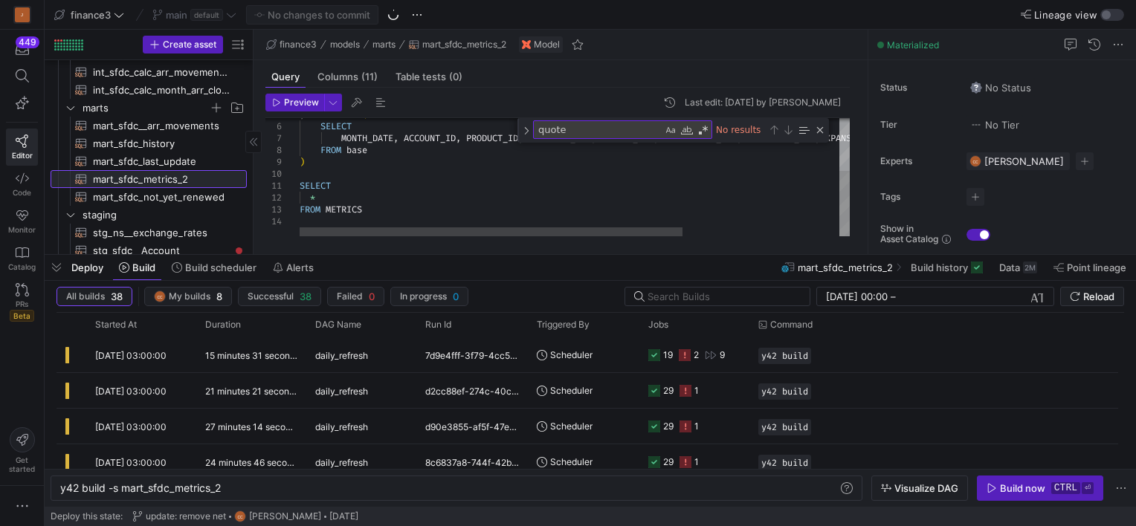
scroll to position [178, 0]
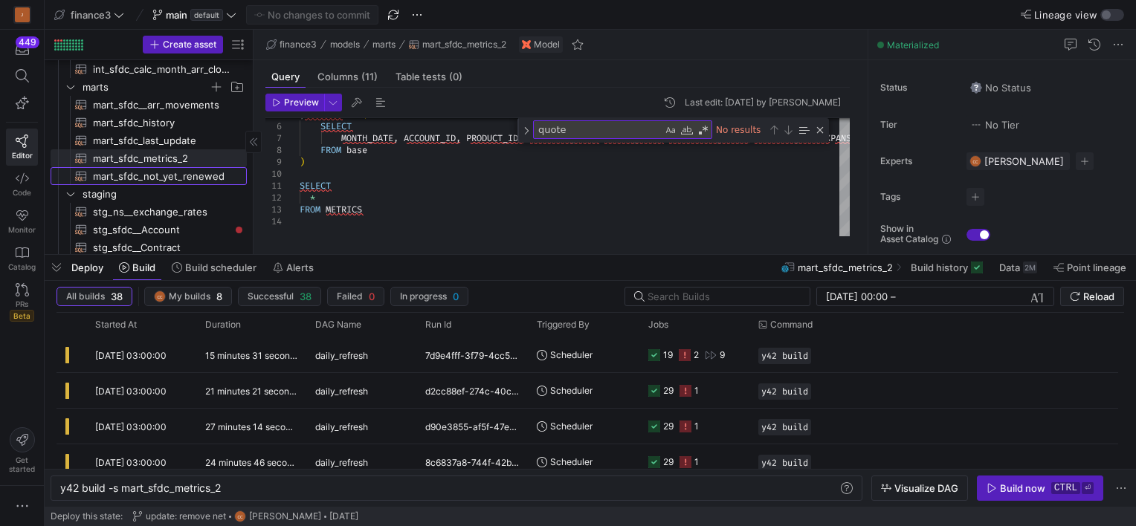
click at [145, 175] on span "mart_sfdc_not_yet_renewed​​​​​​​​​​" at bounding box center [161, 176] width 137 height 17
type textarea "WITH opportunity_details AS ( SELECT o.opportunity_id, o.opportunity_name, o.op…"
type textarea "y42 build -s mart_sfdc_not_yet_renewed"
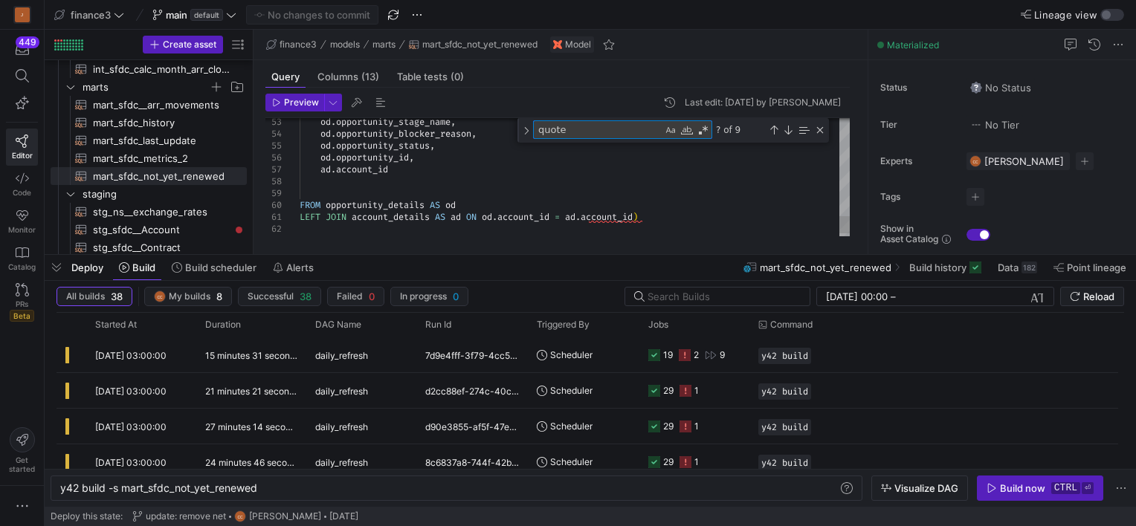
click at [641, 129] on textarea "quote" at bounding box center [598, 129] width 129 height 17
type textarea "o.opportunity_renewal_likelihood, o.opportunity_renewal_analyst, o.opportunity_…"
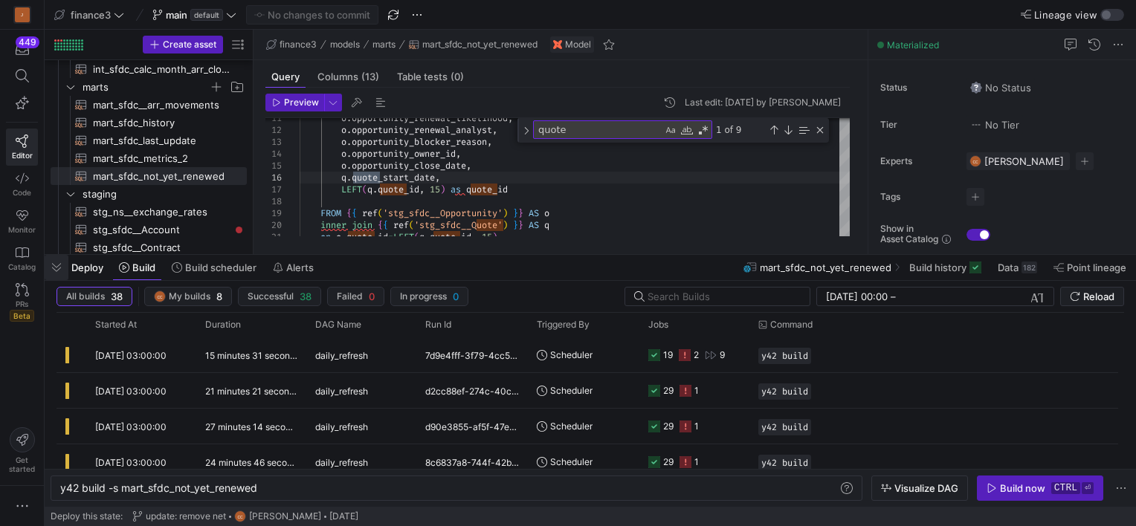
click at [65, 269] on span "button" at bounding box center [57, 267] width 24 height 25
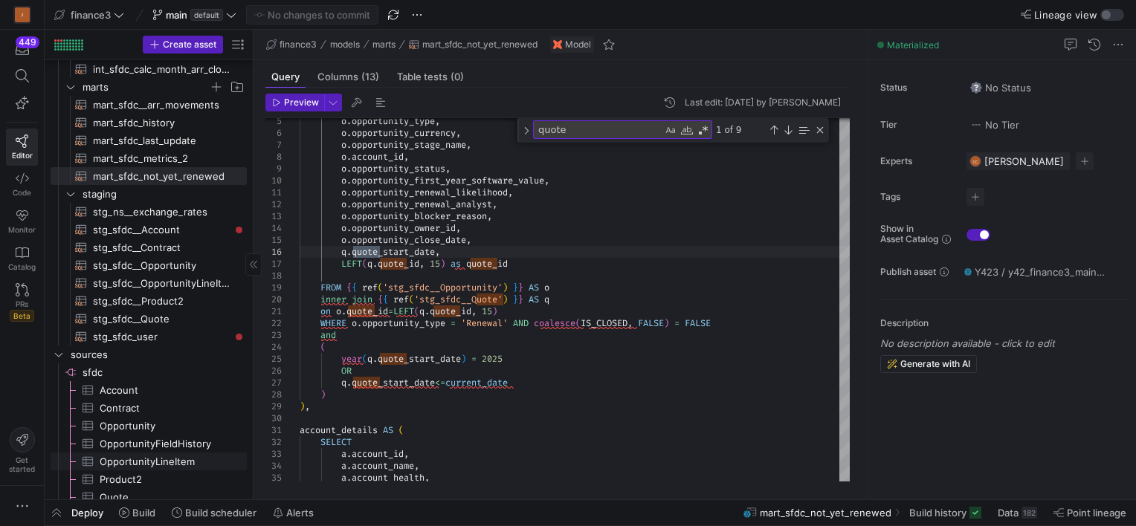
click at [126, 459] on span "OpportunityLineItem​​​​​​​​​" at bounding box center [165, 461] width 130 height 17
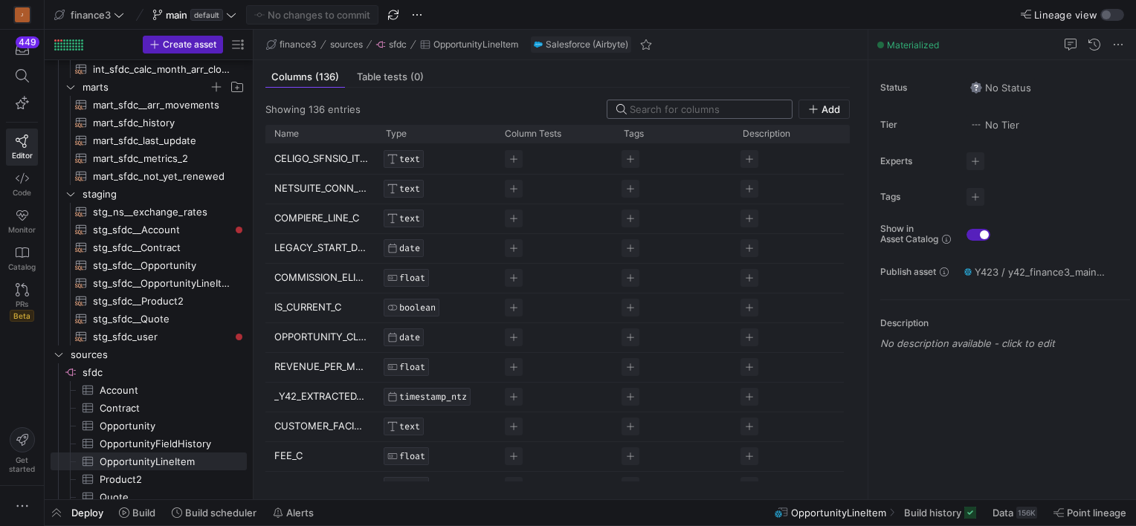
click at [656, 108] on input at bounding box center [705, 109] width 153 height 12
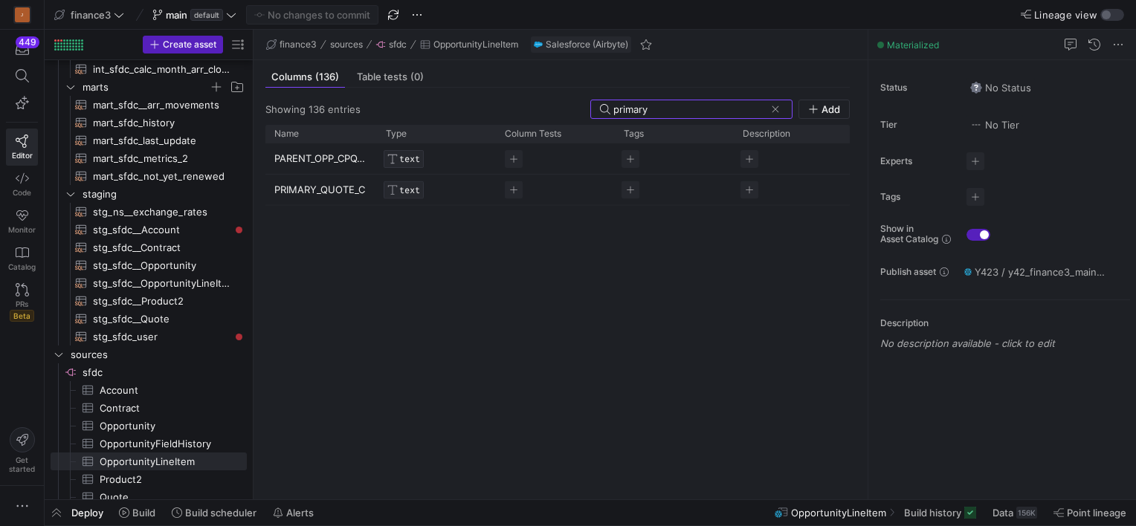
type input "primary"
click at [141, 227] on span "stg_sfdc__Account​​​​​​​​​​" at bounding box center [161, 229] width 137 height 17
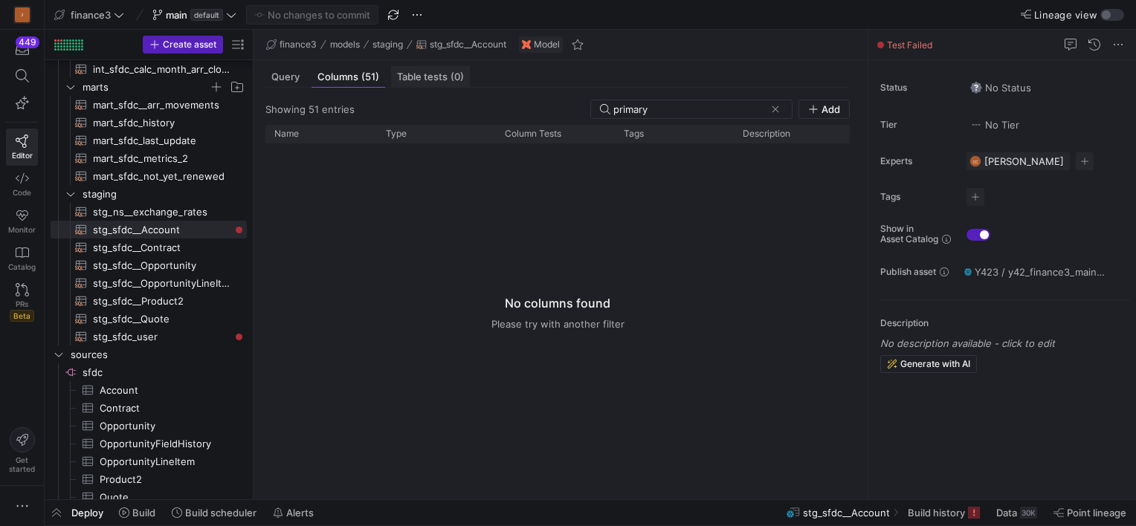
click at [420, 72] on span "Table tests (0)" at bounding box center [430, 77] width 67 height 10
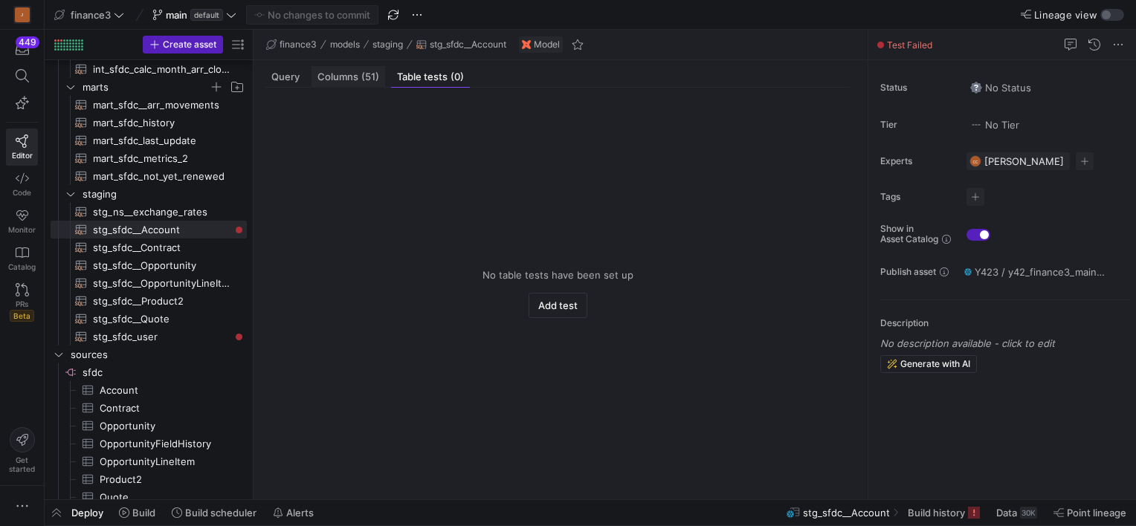
click at [349, 80] on span "Columns (51)" at bounding box center [348, 77] width 62 height 10
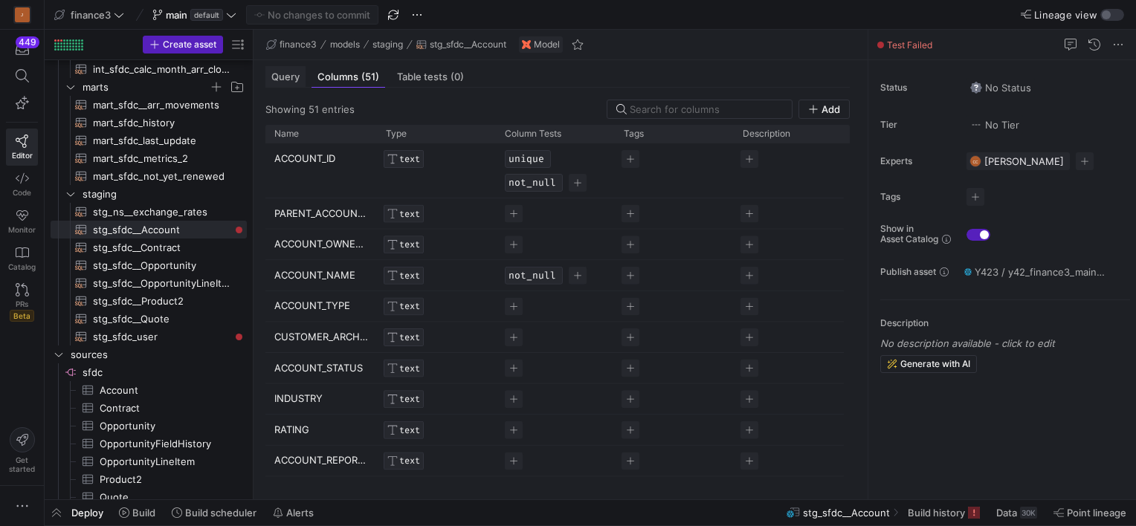
click at [269, 77] on div "Query" at bounding box center [285, 77] width 40 height 22
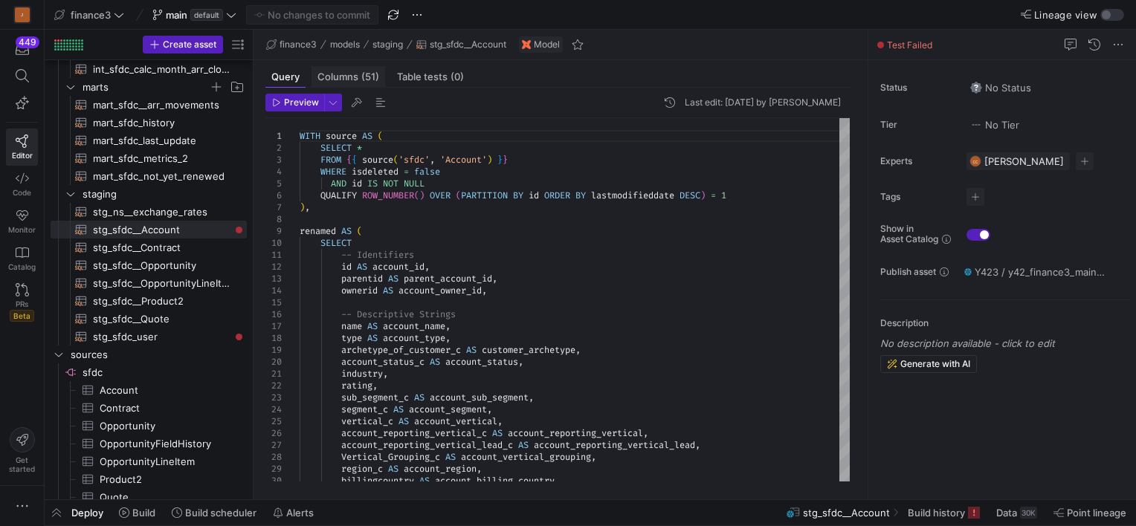
click at [335, 72] on span "Columns (51)" at bounding box center [348, 77] width 62 height 10
